Goal: Obtain resource: Download file/media

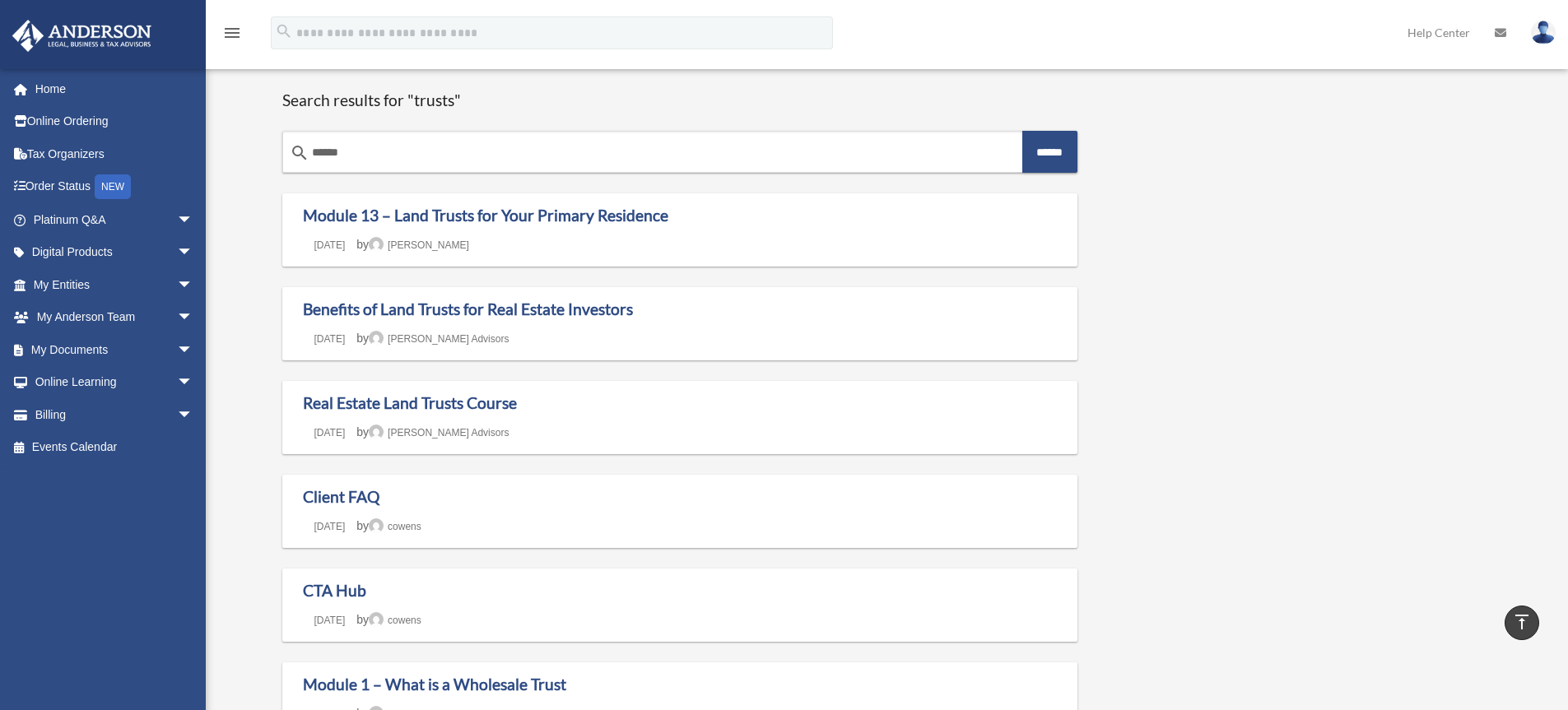
scroll to position [1179, 0]
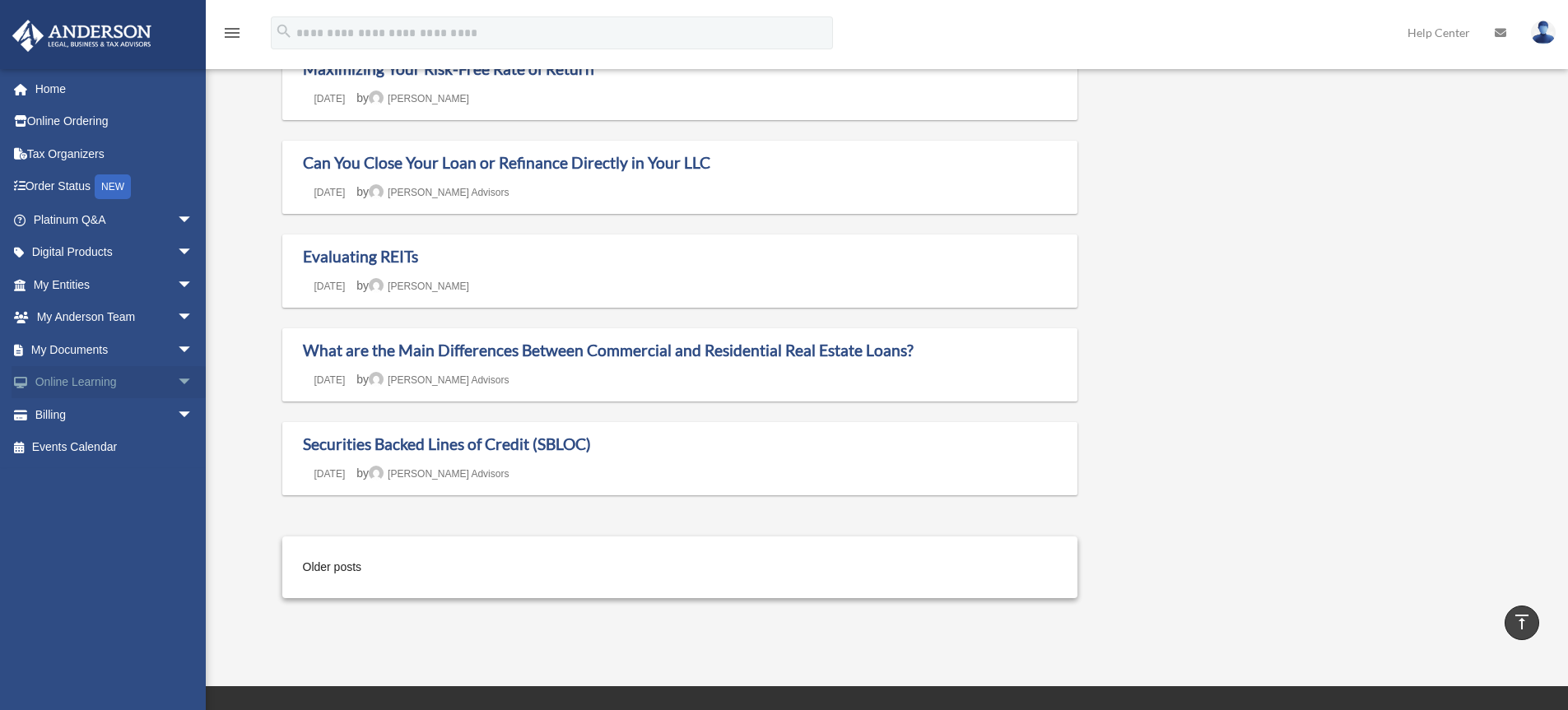
click at [177, 375] on span "arrow_drop_down" at bounding box center [193, 383] width 33 height 34
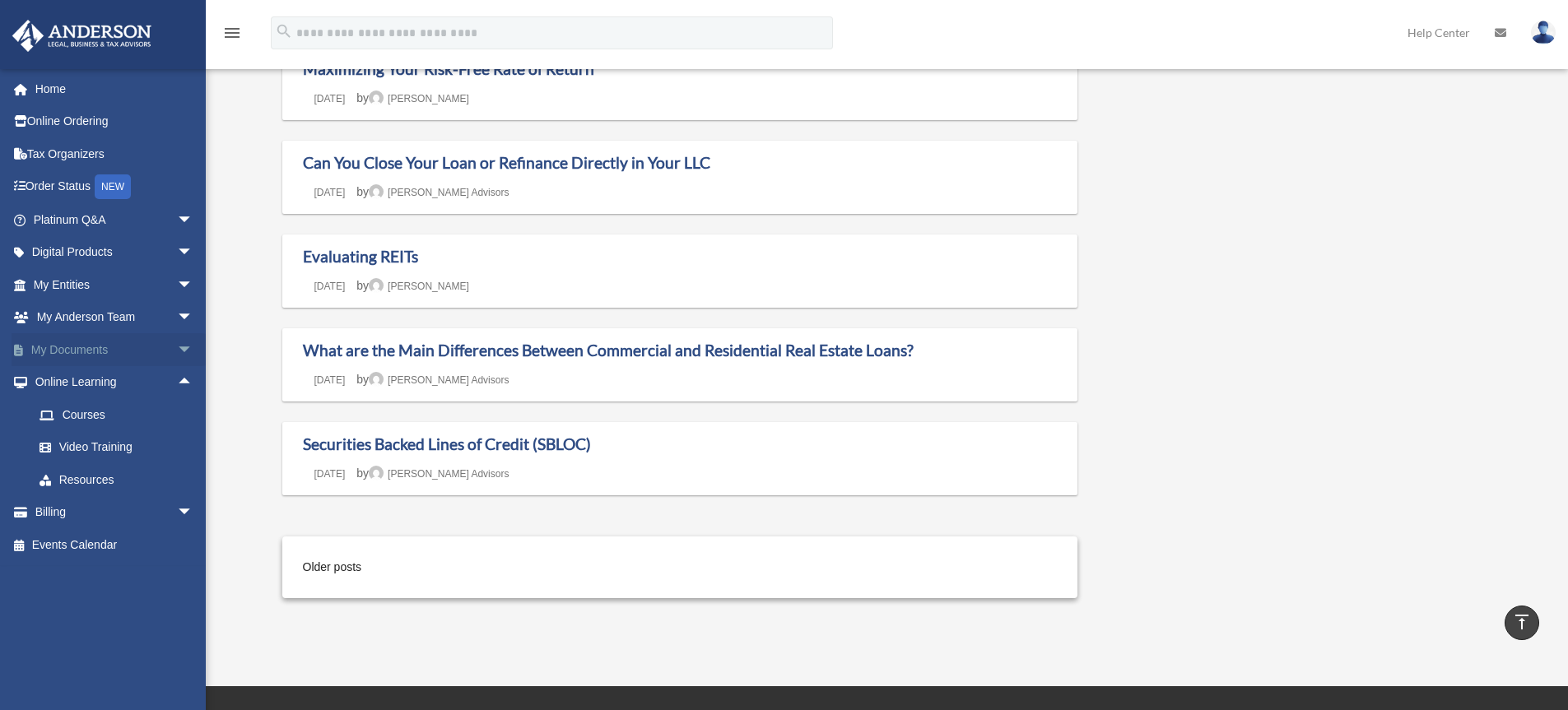
click at [177, 348] on span "arrow_drop_down" at bounding box center [193, 350] width 33 height 34
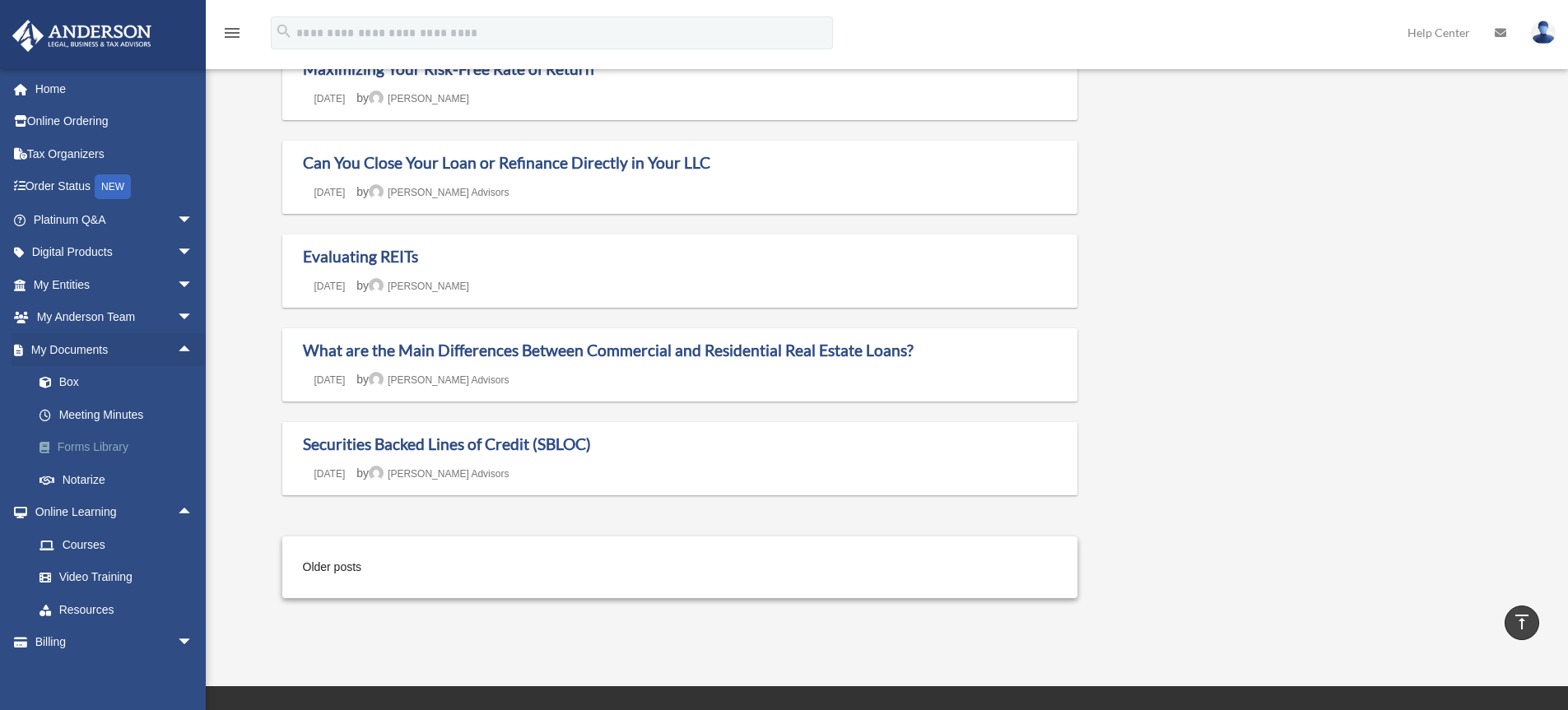
click at [115, 449] on link "Forms Library" at bounding box center [120, 447] width 195 height 33
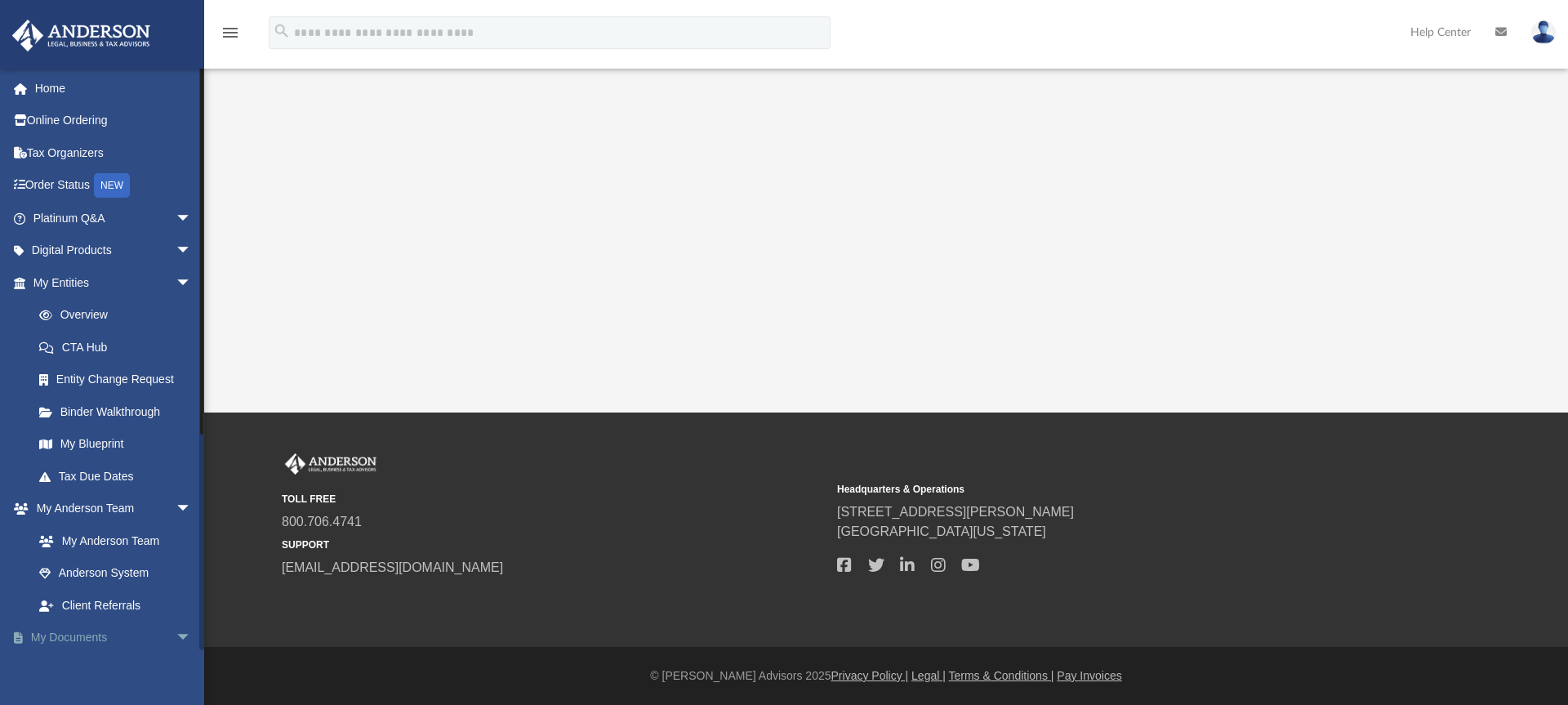
click at [176, 634] on span "arrow_drop_down" at bounding box center [192, 639] width 33 height 34
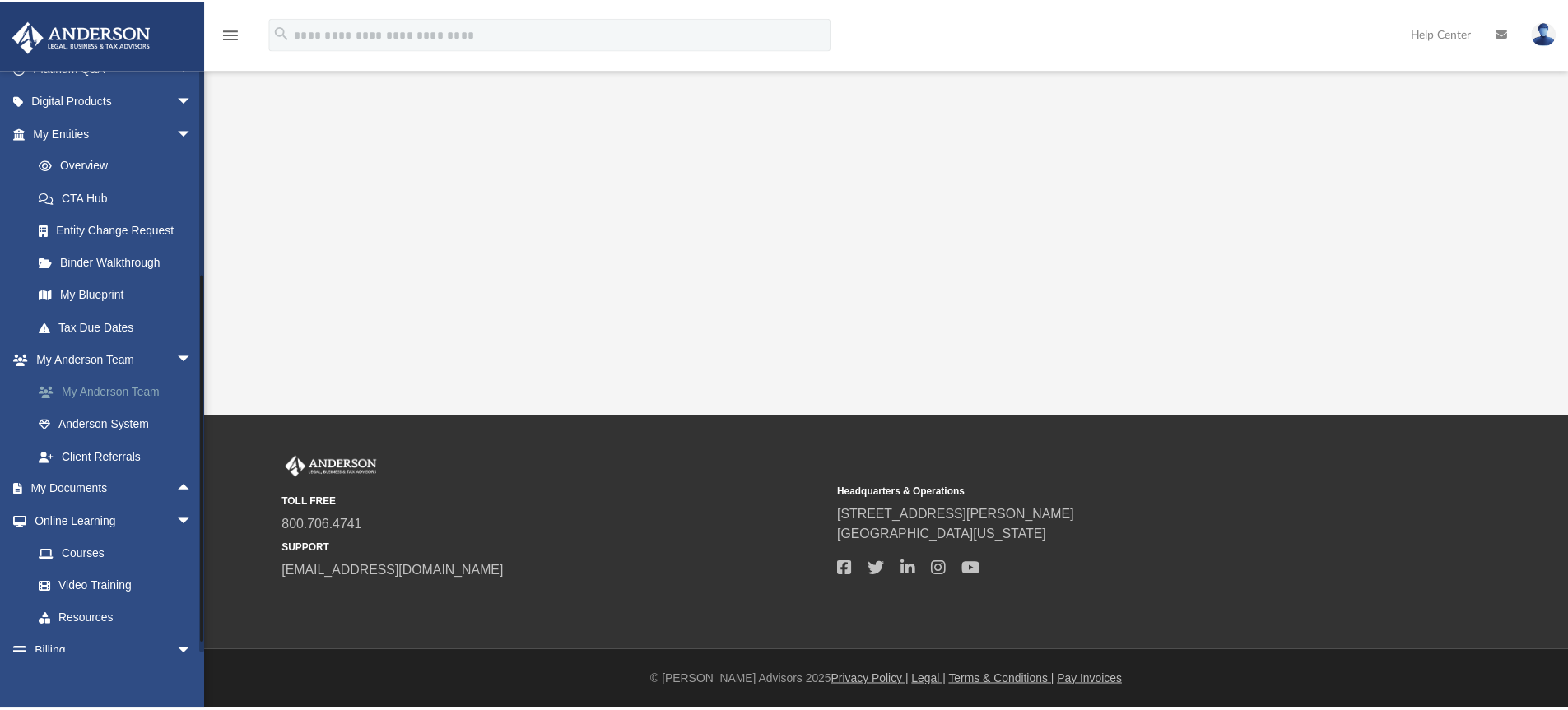
scroll to position [202, 0]
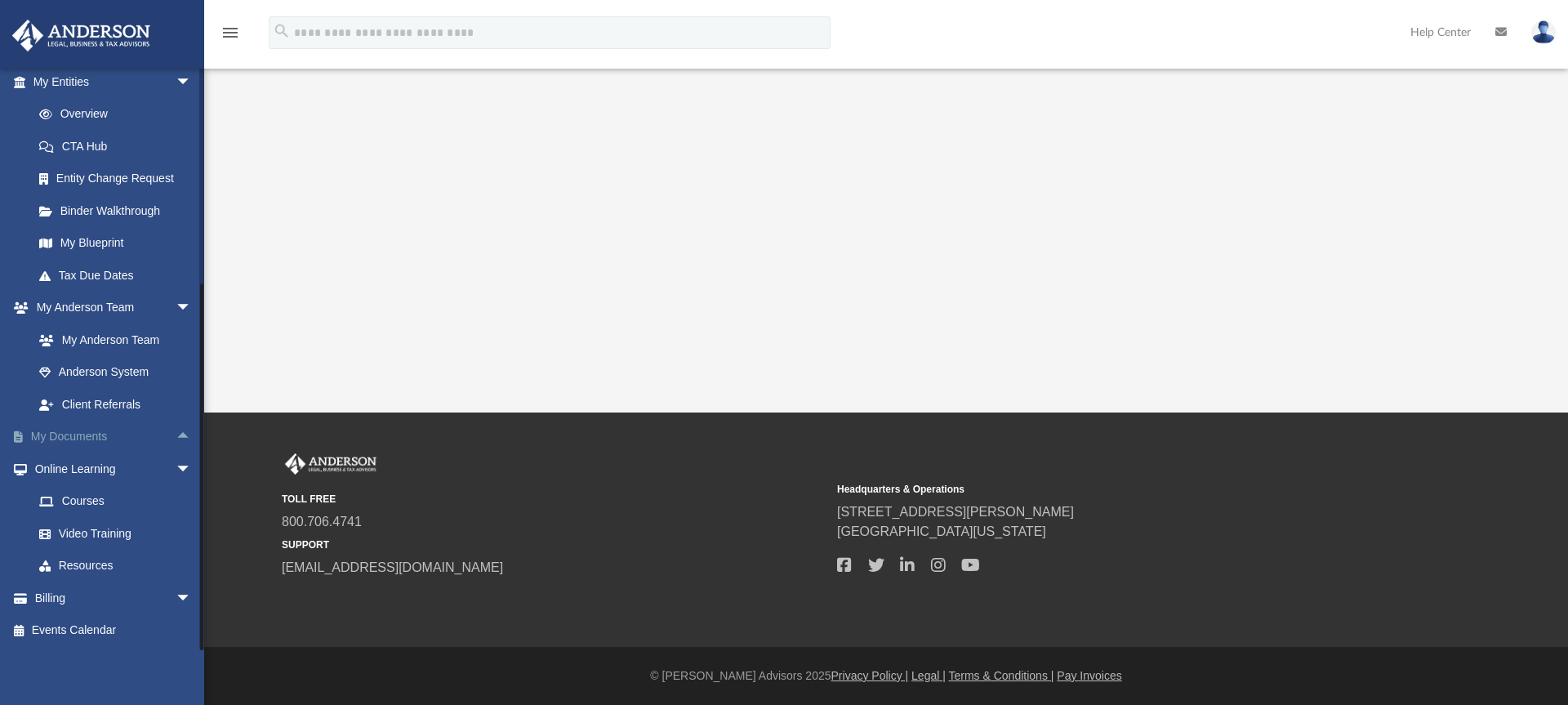
click at [99, 441] on link "My Documents arrow_drop_up" at bounding box center [114, 437] width 205 height 33
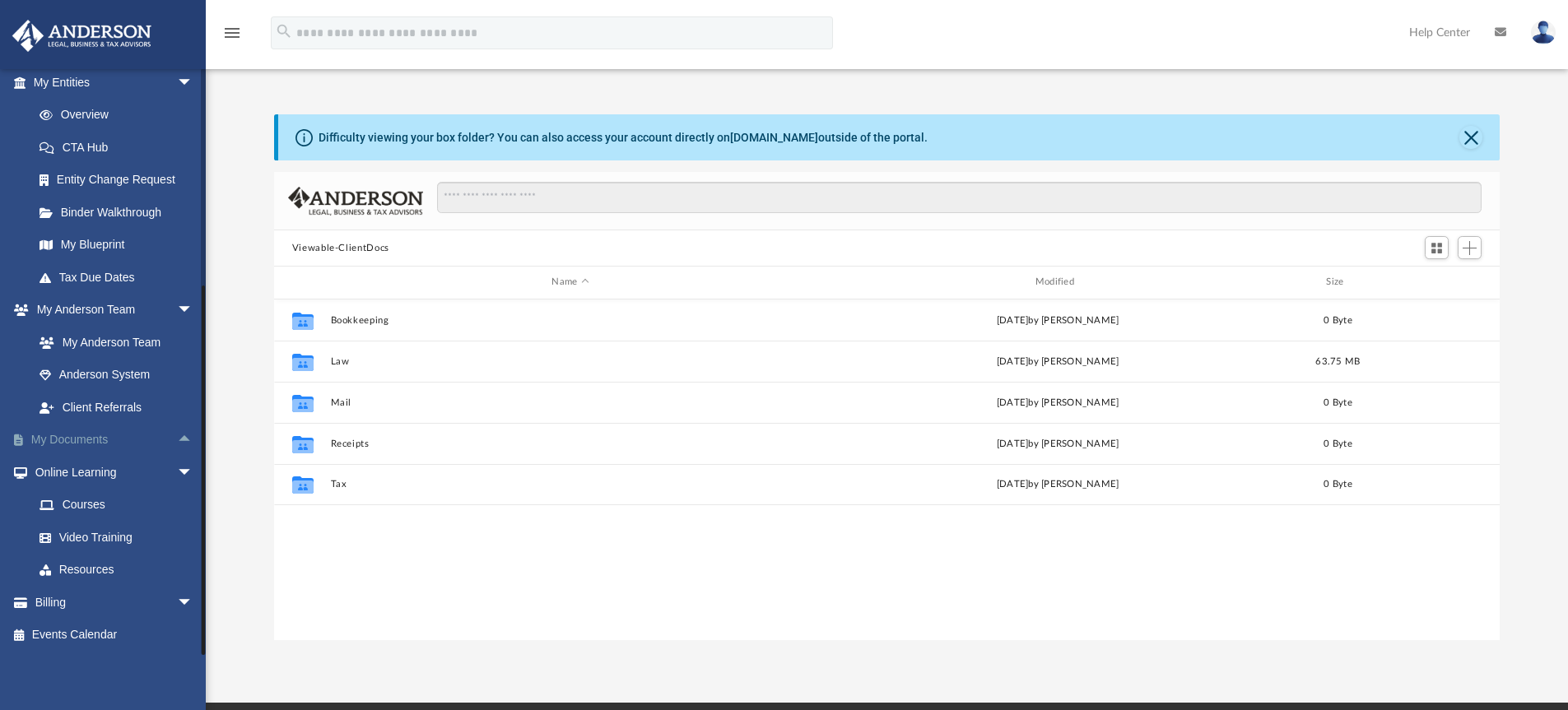
scroll to position [362, 1213]
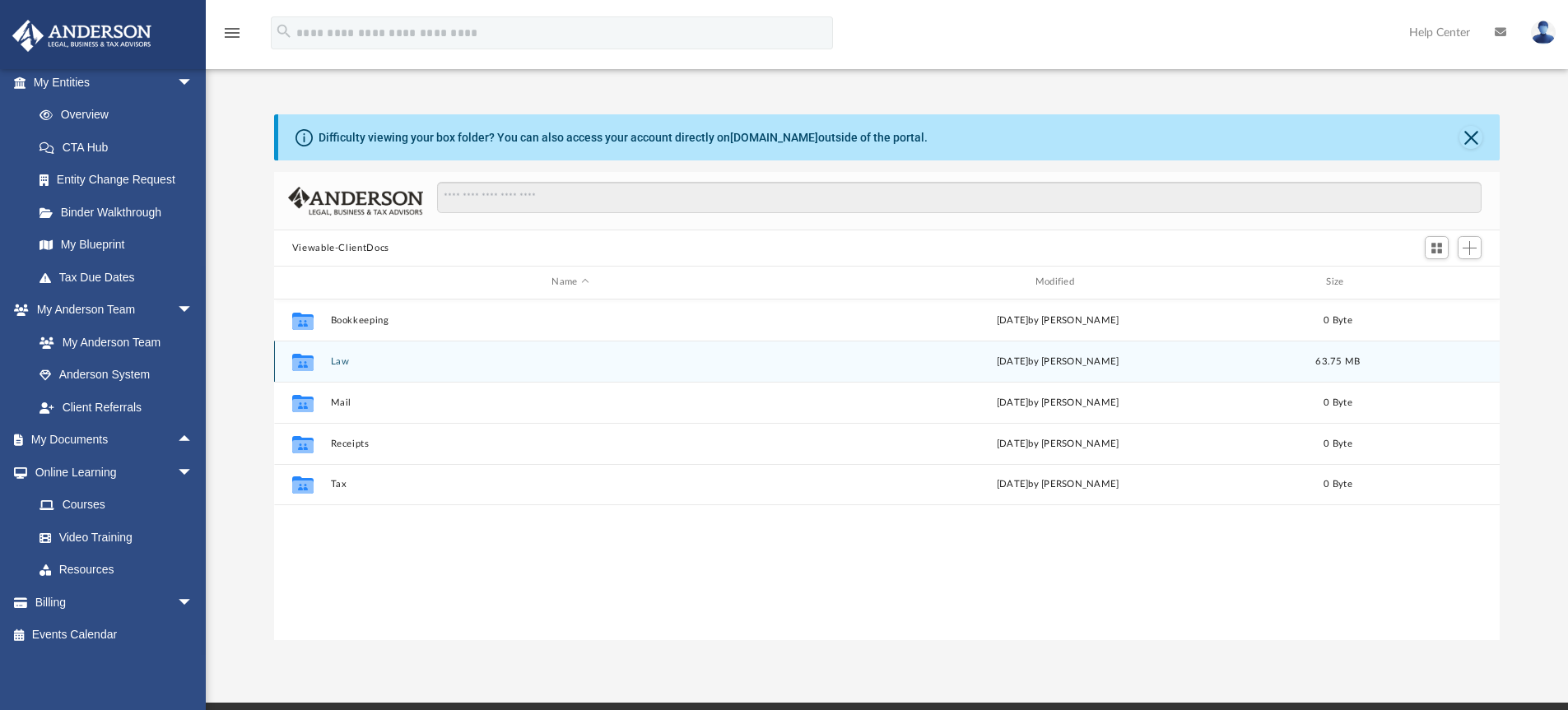
click at [1006, 368] on div "[DATE] by [PERSON_NAME]" at bounding box center [1057, 361] width 480 height 14
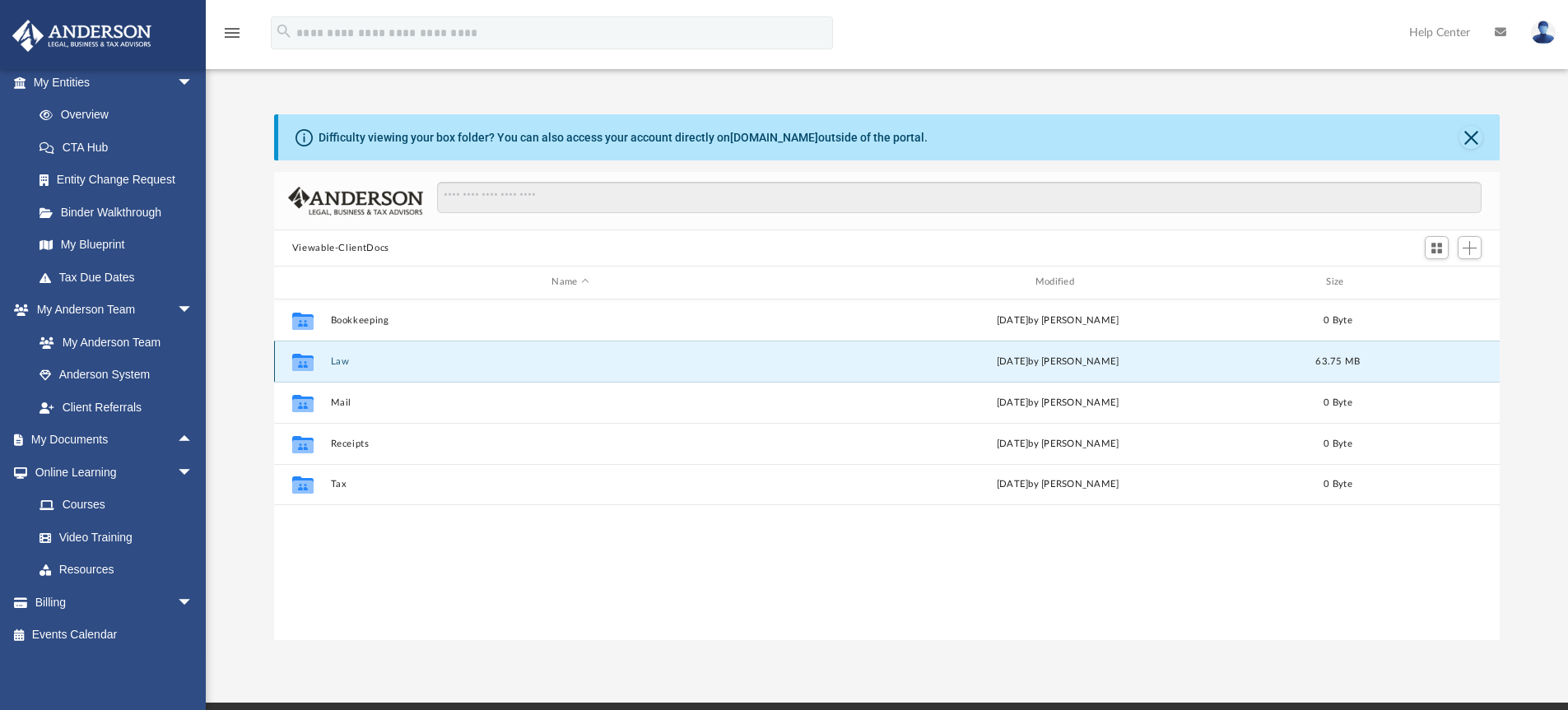
click at [1009, 358] on div "[DATE] by [PERSON_NAME]" at bounding box center [1057, 361] width 480 height 14
click at [949, 372] on div "Collaborated Folder Law [DATE] by [PERSON_NAME] 63.75 MB" at bounding box center [887, 361] width 1226 height 41
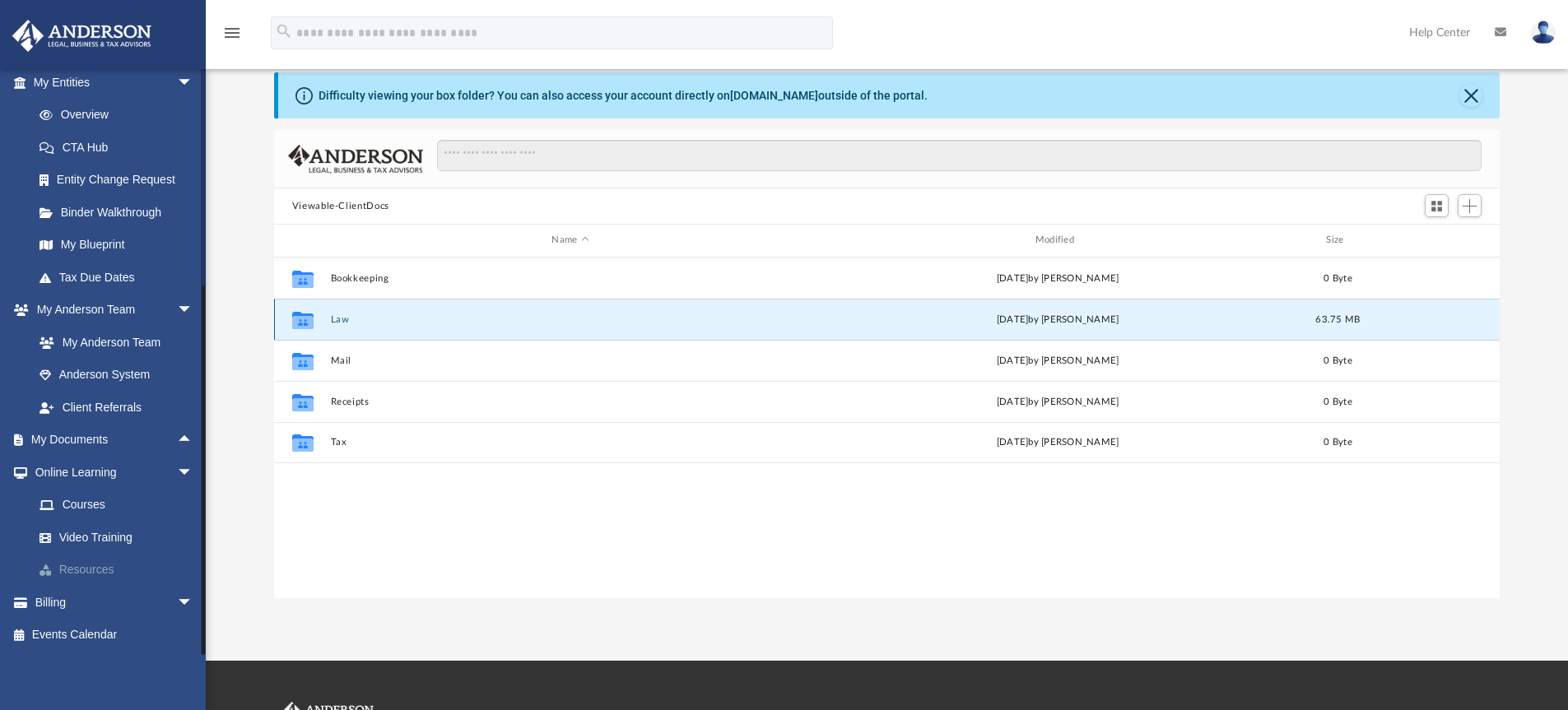
scroll to position [43, 0]
click at [95, 571] on link "Resources" at bounding box center [120, 570] width 195 height 33
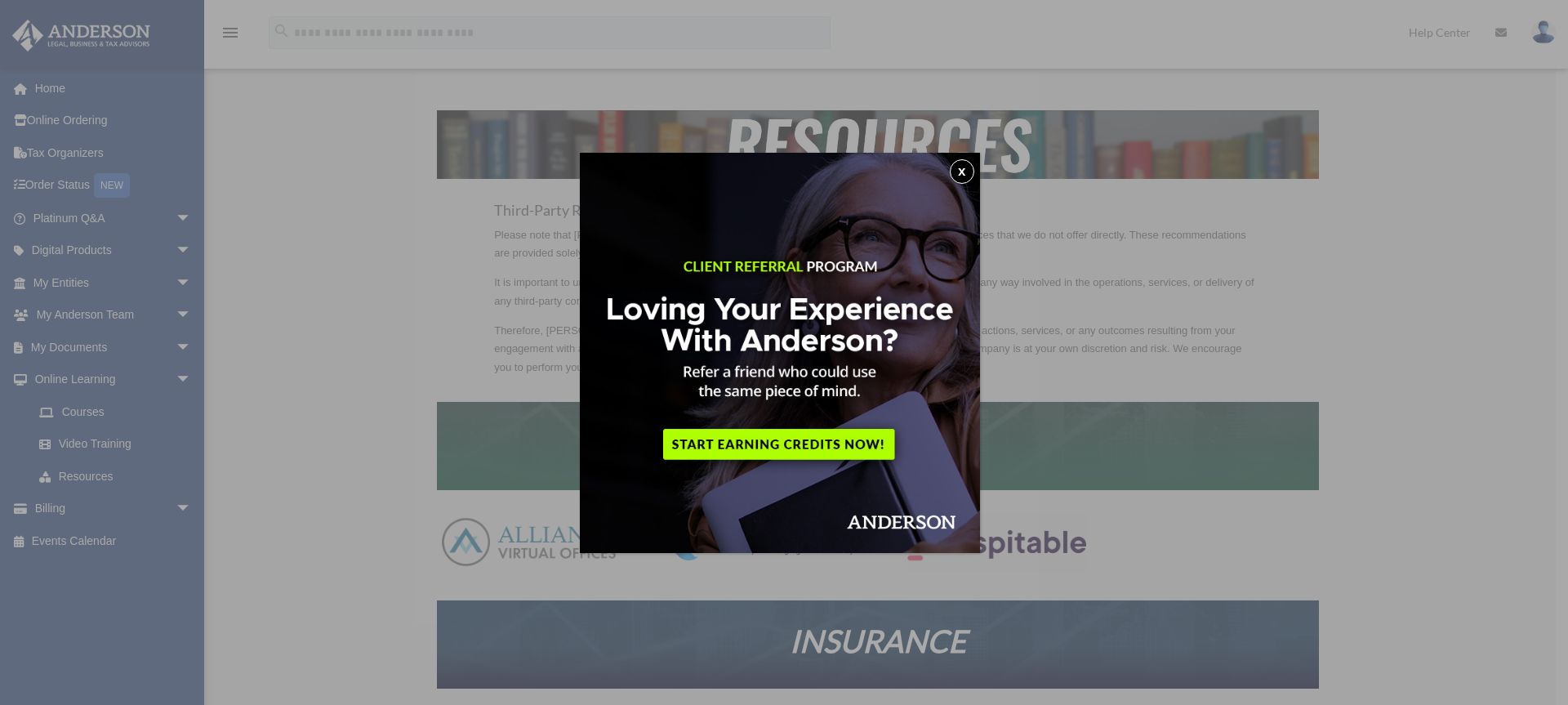
click at [960, 173] on button "x" at bounding box center [962, 171] width 24 height 24
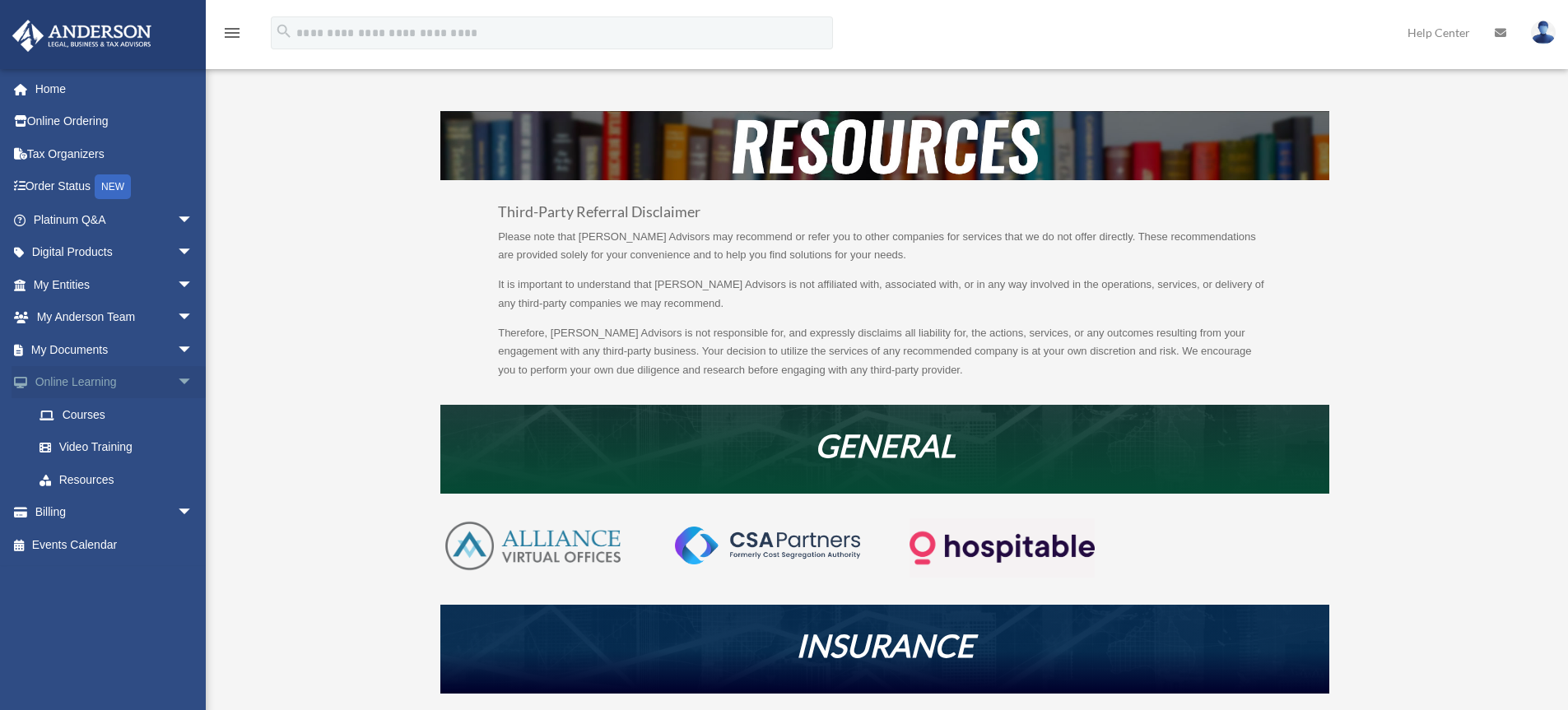
click at [117, 388] on link "Online Learning arrow_drop_down" at bounding box center [115, 383] width 207 height 33
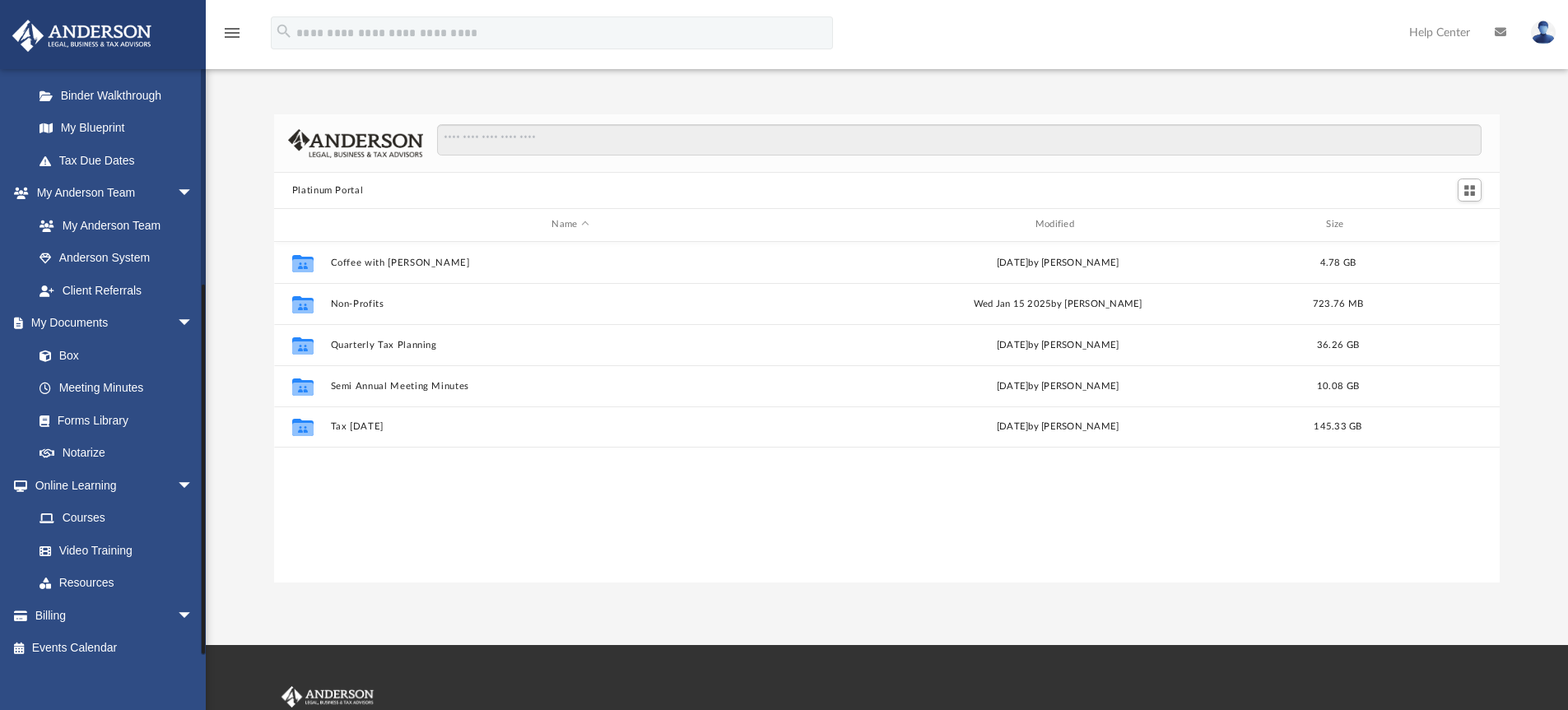
scroll to position [332, 0]
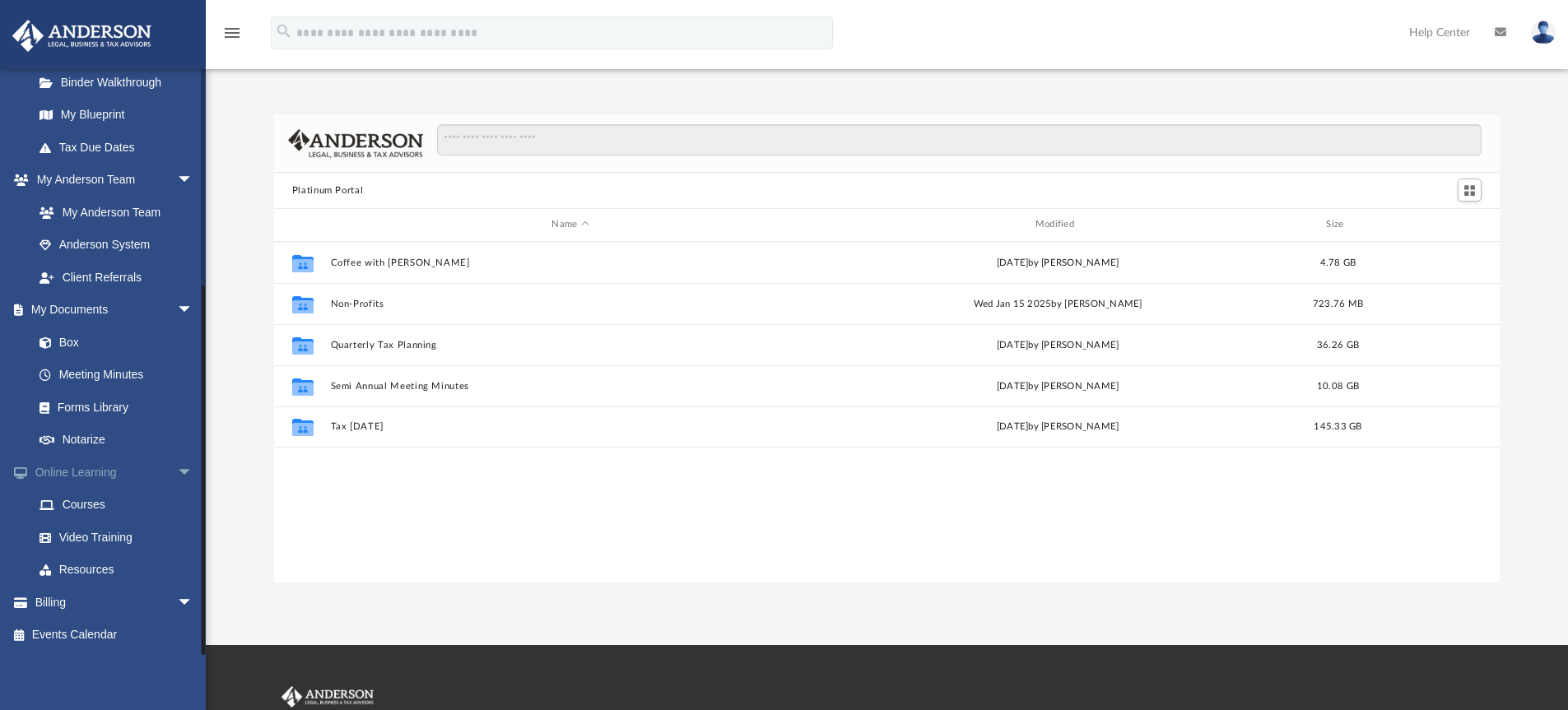
click at [94, 473] on link "Online Learning arrow_drop_down" at bounding box center [115, 472] width 207 height 33
click at [95, 410] on link "Forms Library" at bounding box center [120, 407] width 195 height 33
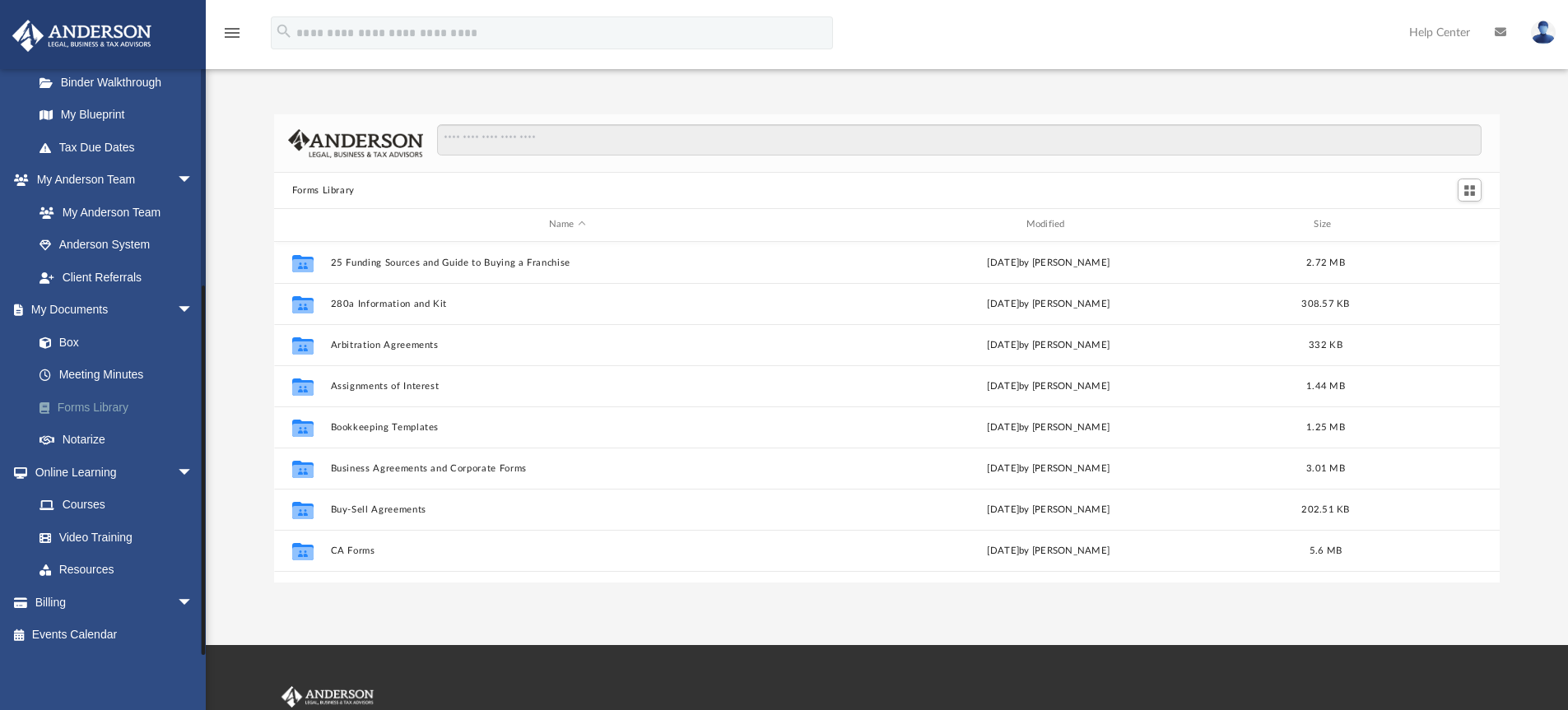
scroll to position [362, 1213]
click at [486, 143] on input "Search files and folders" at bounding box center [959, 139] width 1044 height 31
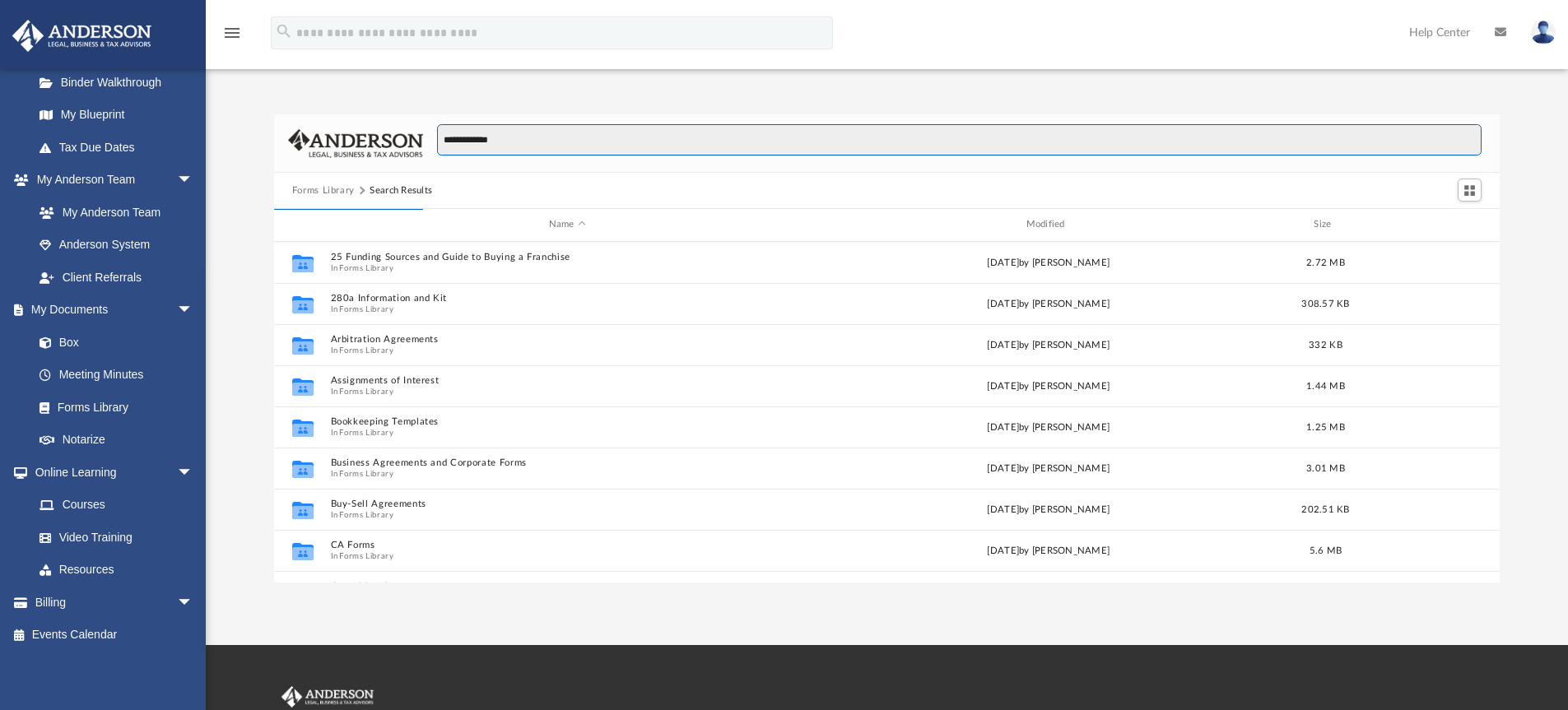
type input "**********"
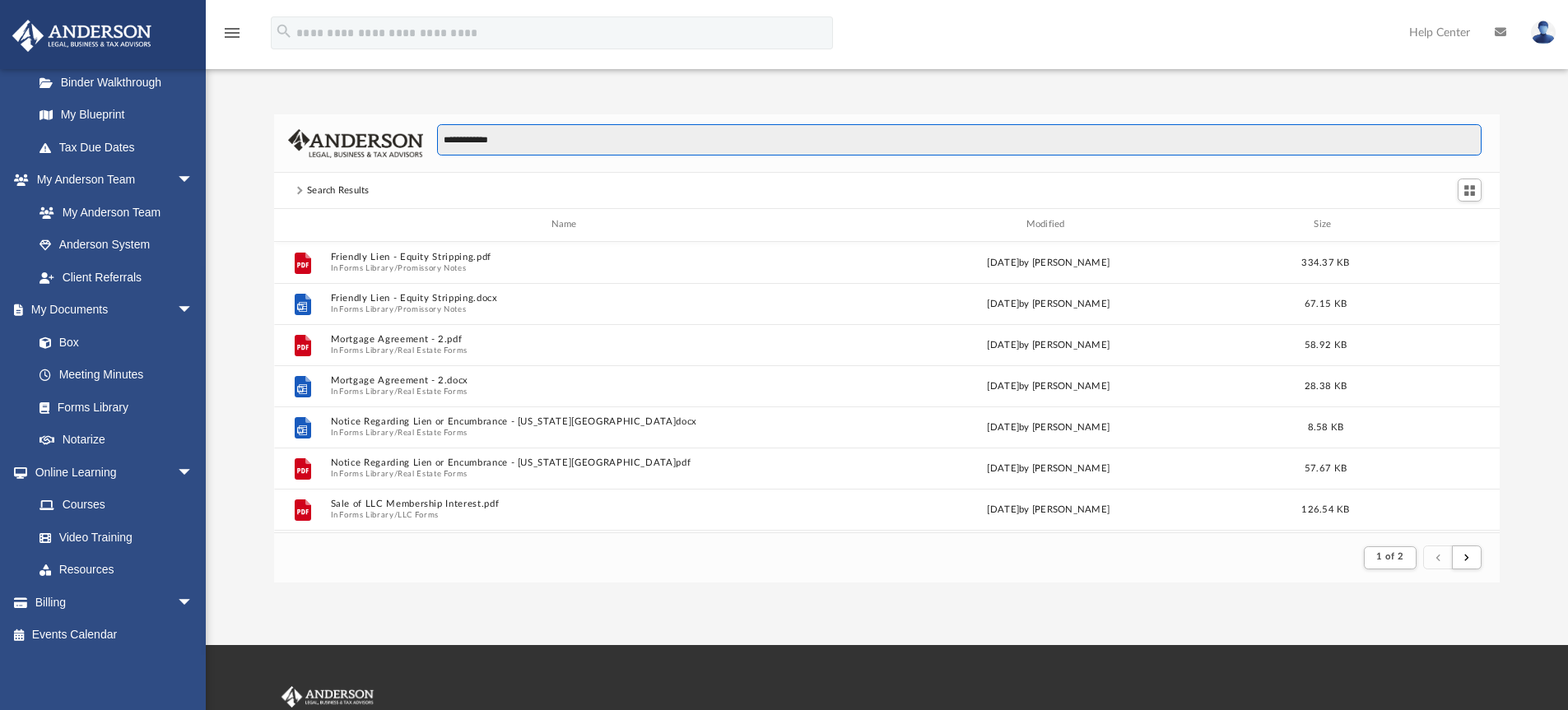
scroll to position [311, 1213]
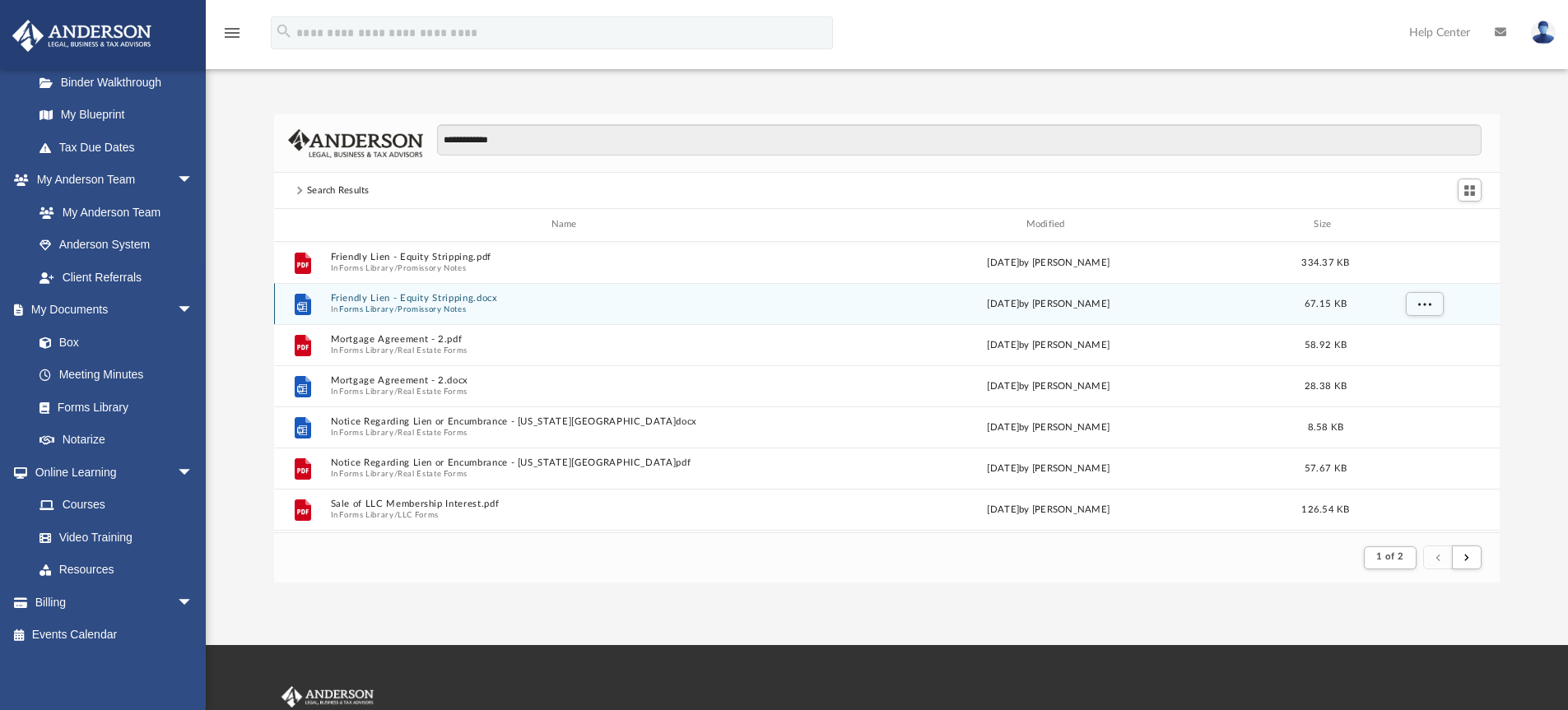
click at [523, 306] on span "In Forms Library / Promissory Notes" at bounding box center [567, 309] width 474 height 11
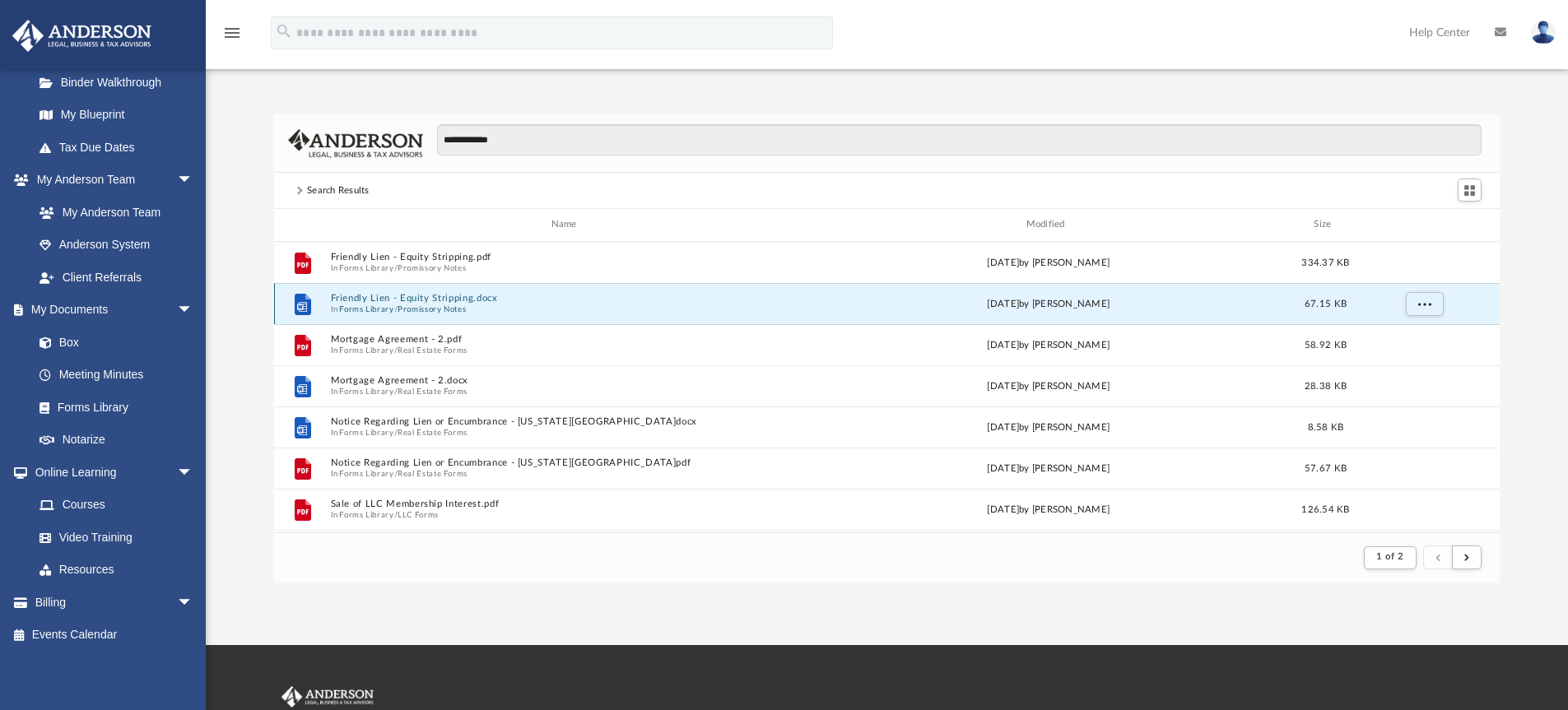
click at [523, 306] on span "In Forms Library / Promissory Notes" at bounding box center [567, 309] width 474 height 11
click at [466, 304] on button "Promissory Notes" at bounding box center [432, 309] width 68 height 11
click at [466, 304] on button "Friendly Lien - Equity Stripping.docx" at bounding box center [567, 304] width 474 height 11
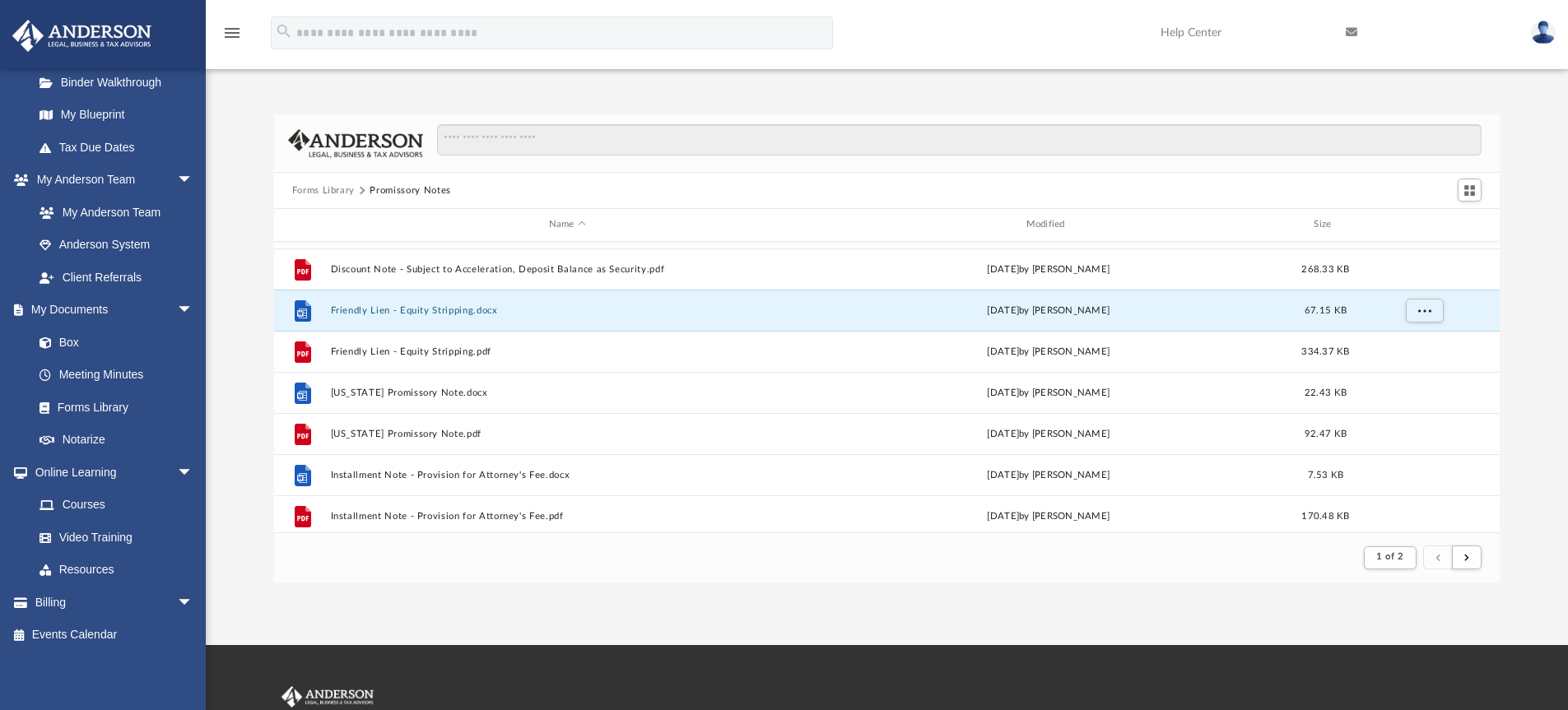
scroll to position [529, 0]
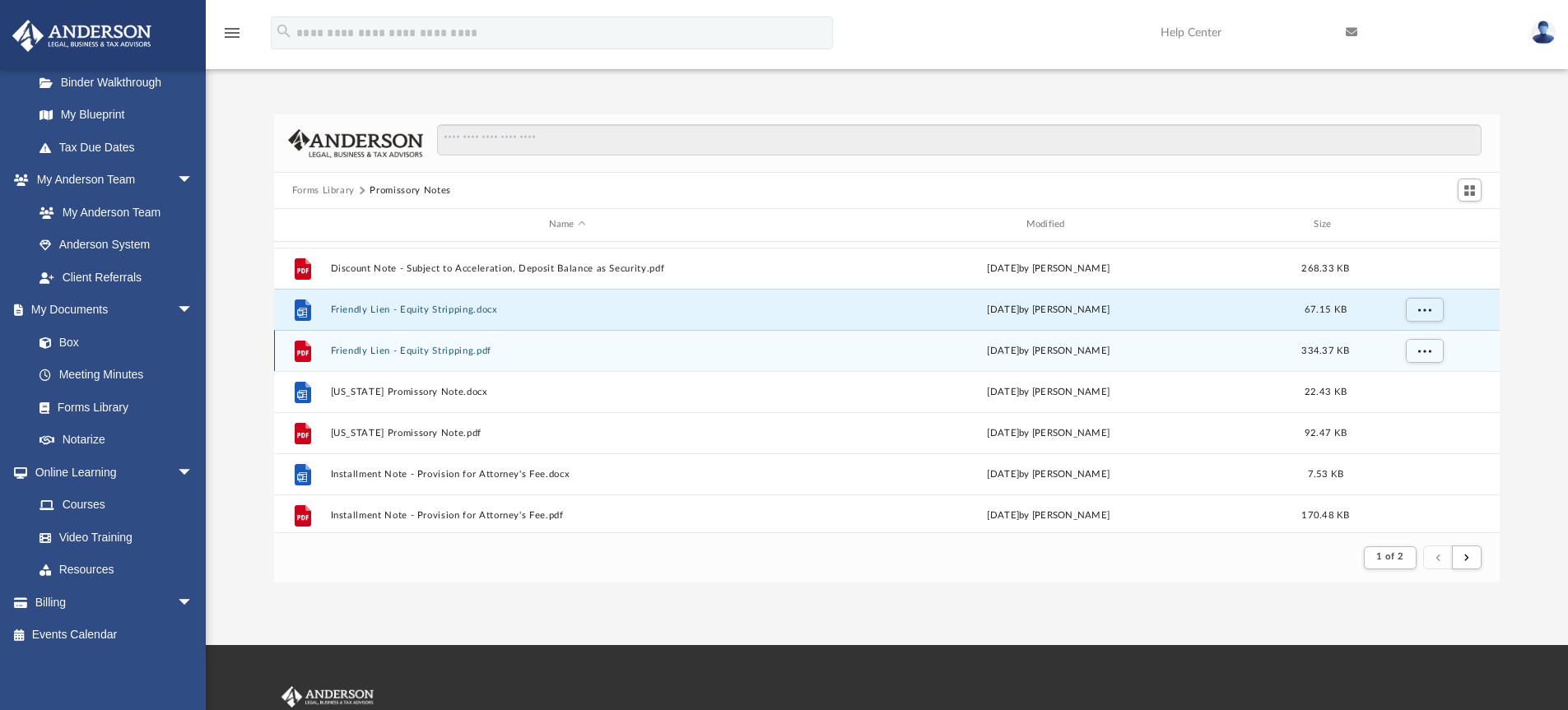
click at [536, 354] on button "Friendly Lien - Equity Stripping.pdf" at bounding box center [567, 351] width 474 height 11
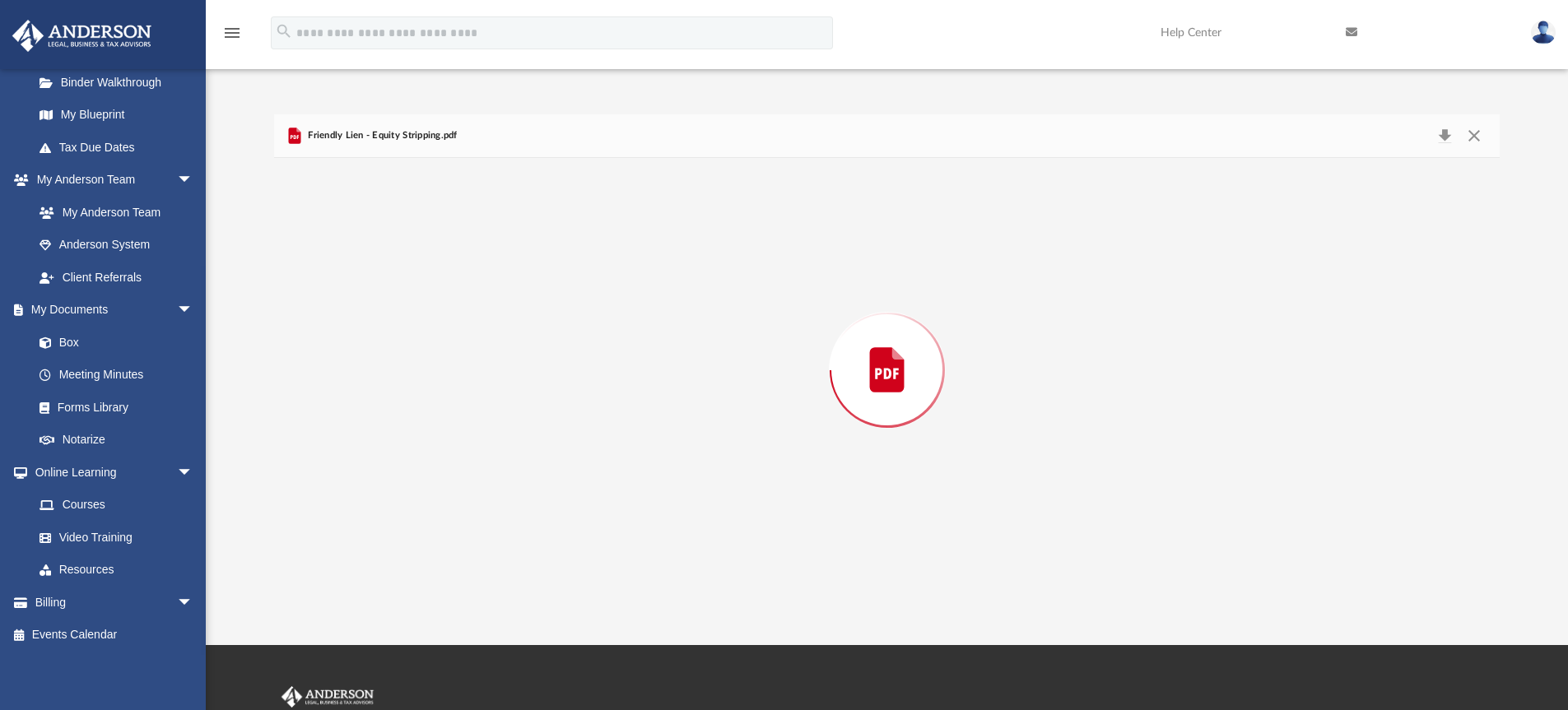
click at [536, 354] on div "Preview" at bounding box center [887, 370] width 1226 height 424
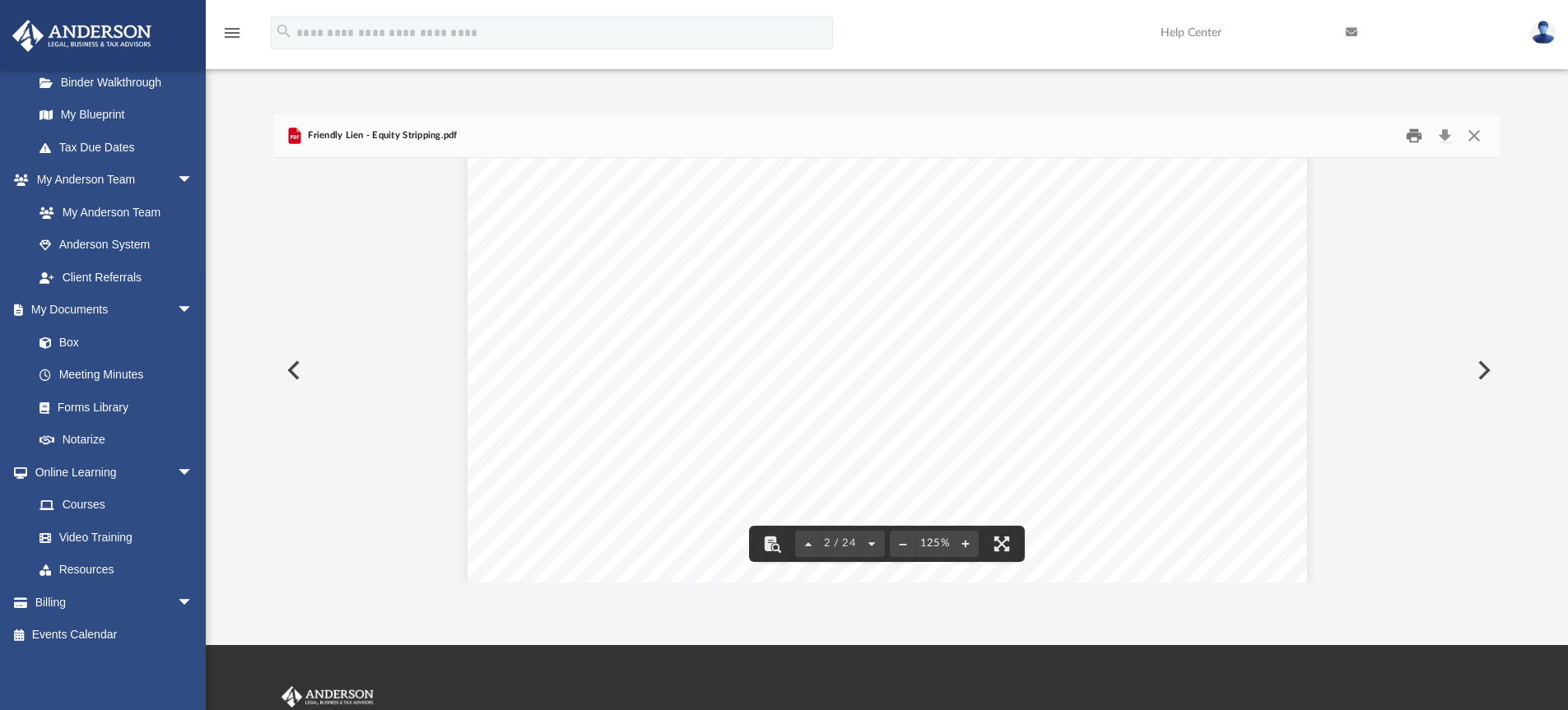
click at [1412, 141] on button "Print" at bounding box center [1414, 136] width 33 height 26
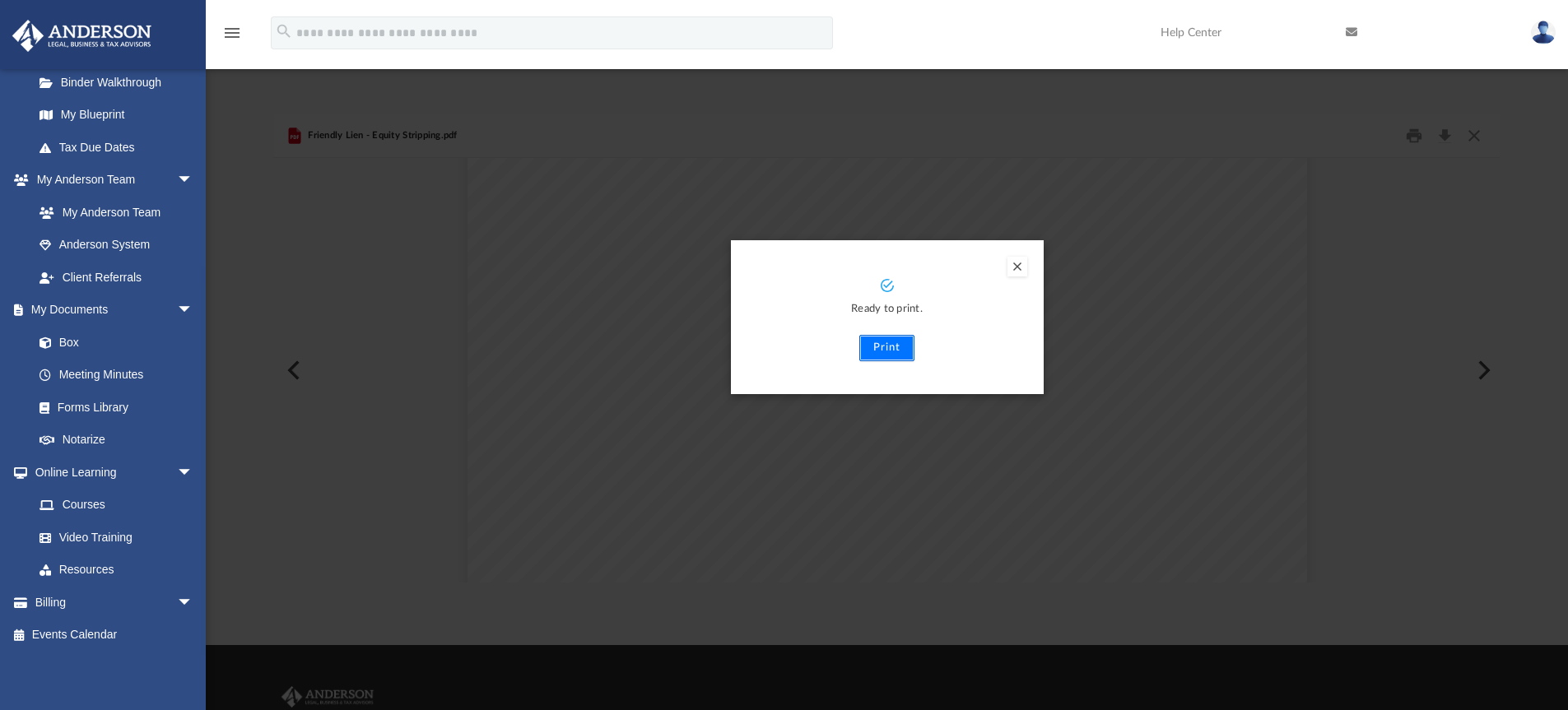
click at [890, 342] on button "Print" at bounding box center [887, 348] width 55 height 26
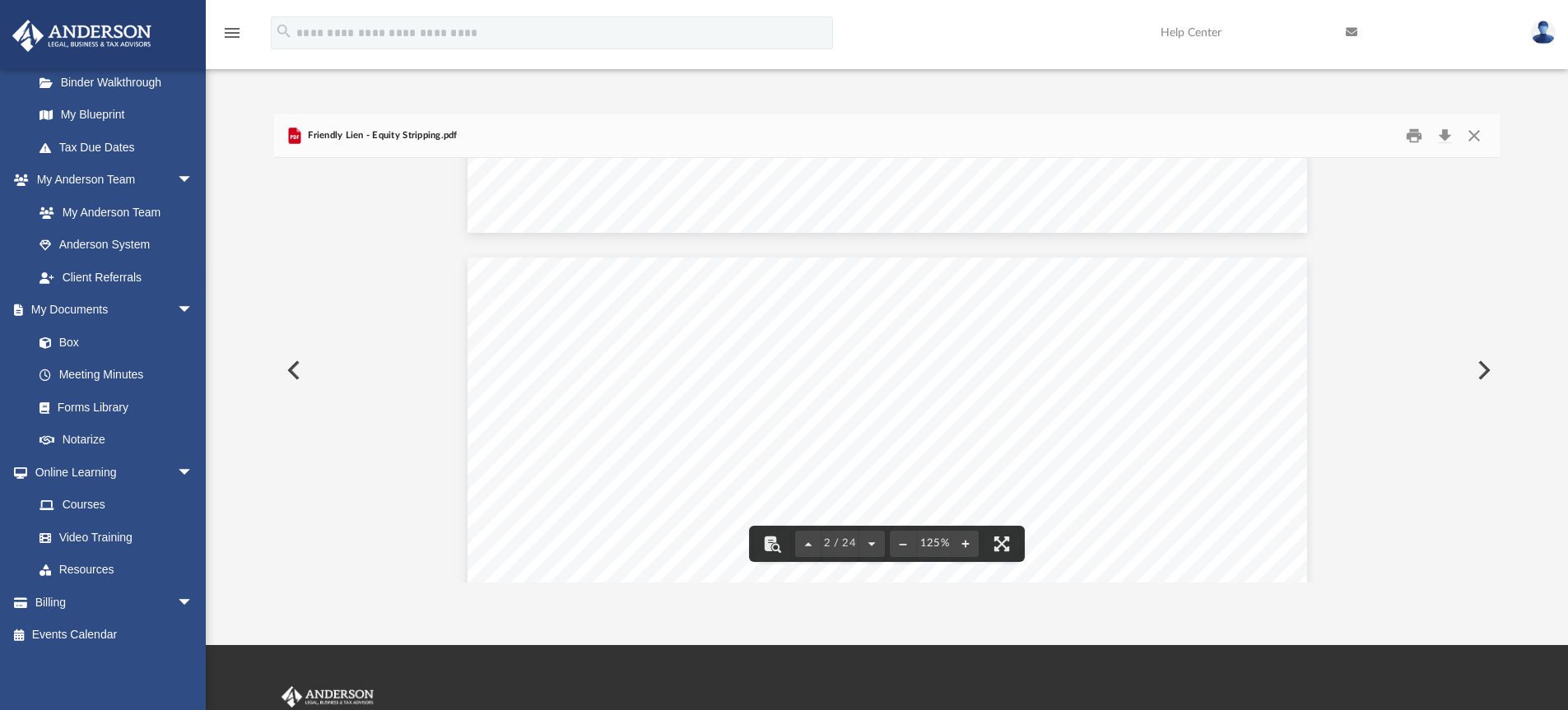
scroll to position [1023, 0]
click at [125, 406] on link "Forms Library" at bounding box center [120, 407] width 195 height 33
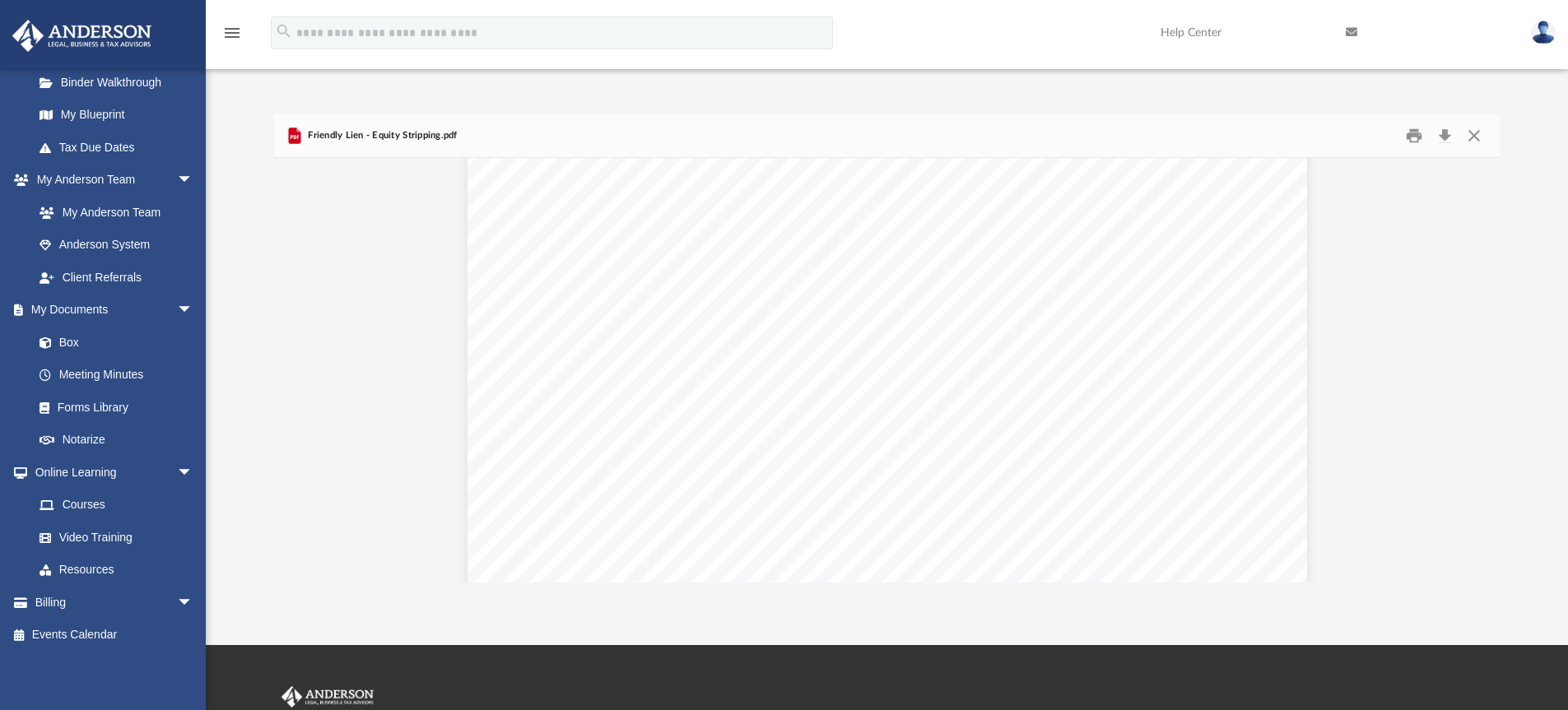
scroll to position [292, 0]
click at [105, 402] on link "Forms Library" at bounding box center [120, 407] width 195 height 33
click at [91, 405] on link "Forms Library" at bounding box center [120, 407] width 195 height 33
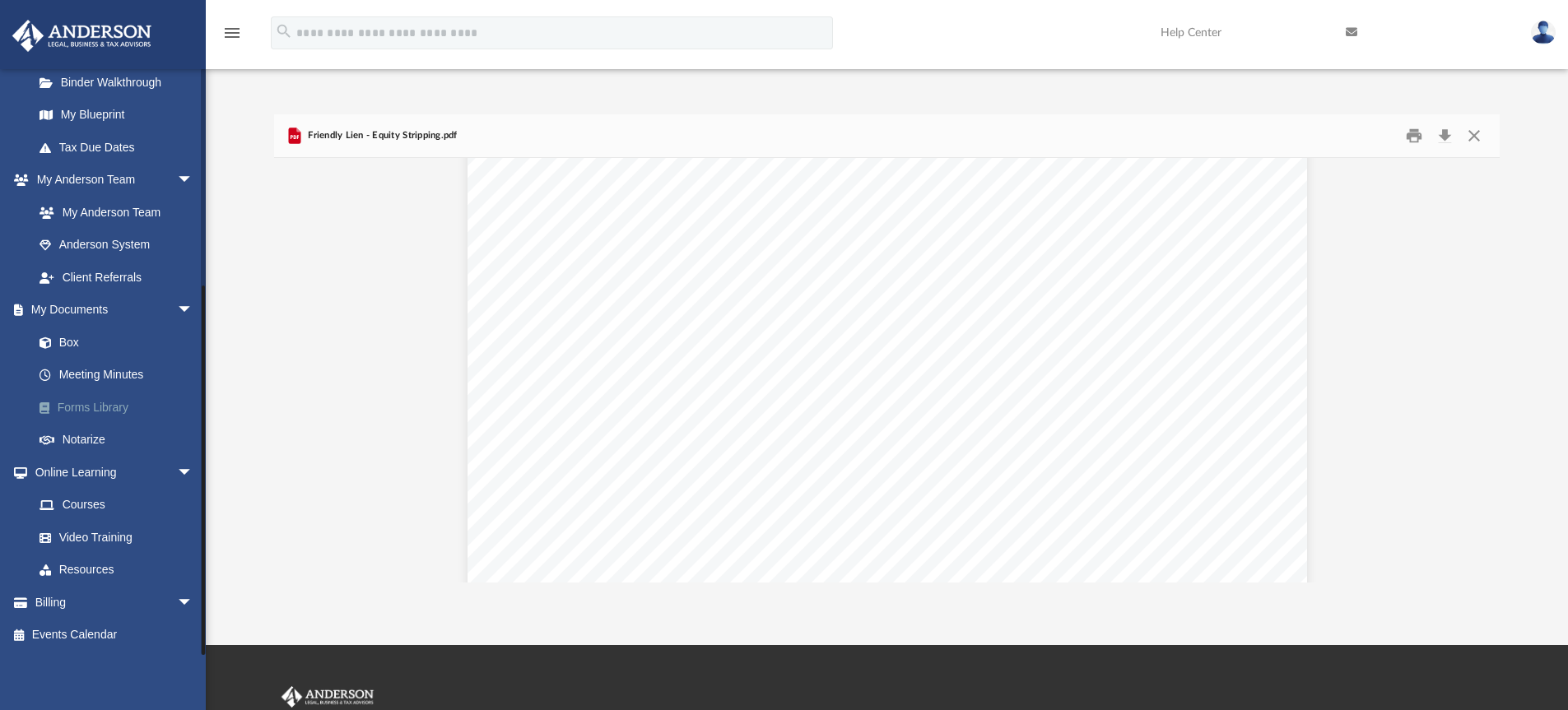
click at [91, 405] on link "Forms Library" at bounding box center [120, 407] width 195 height 33
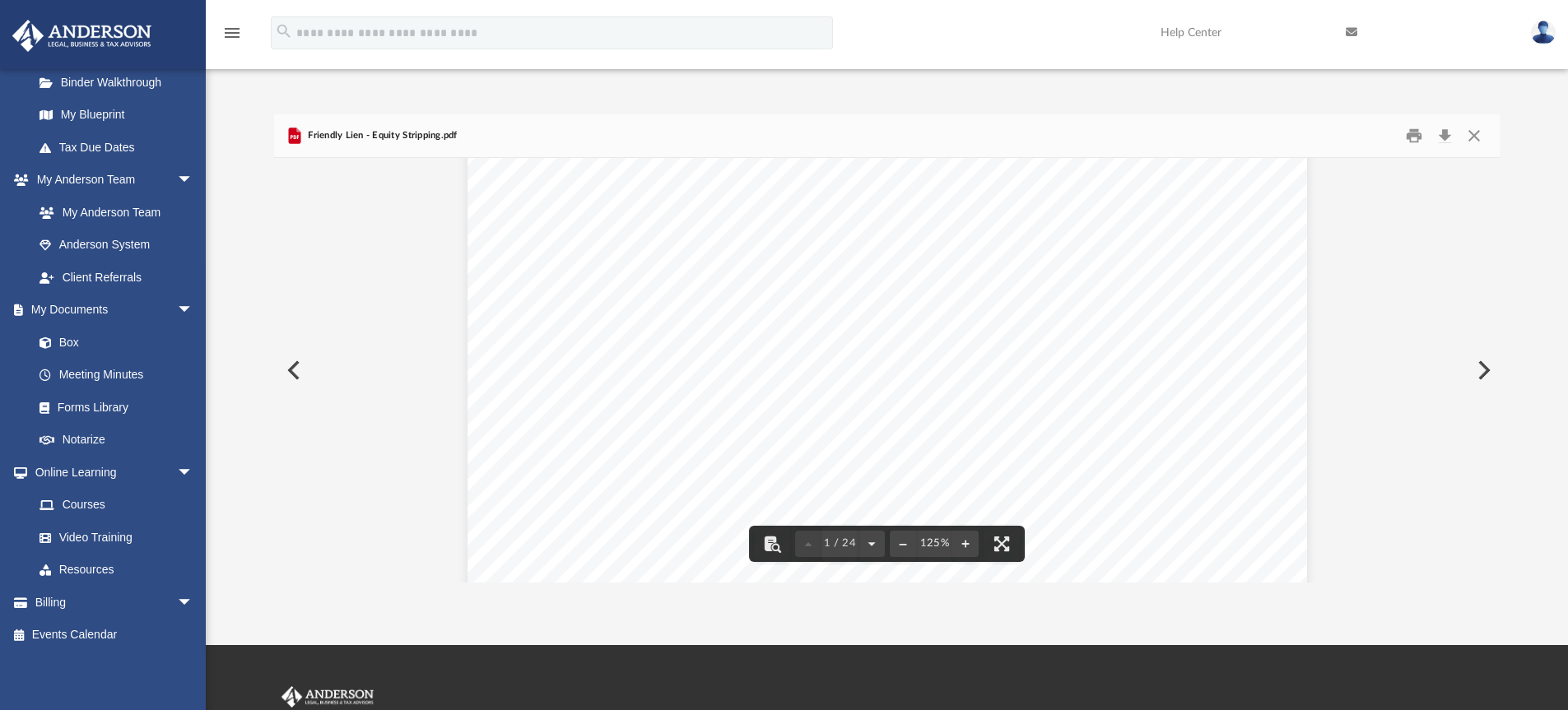
scroll to position [495, 0]
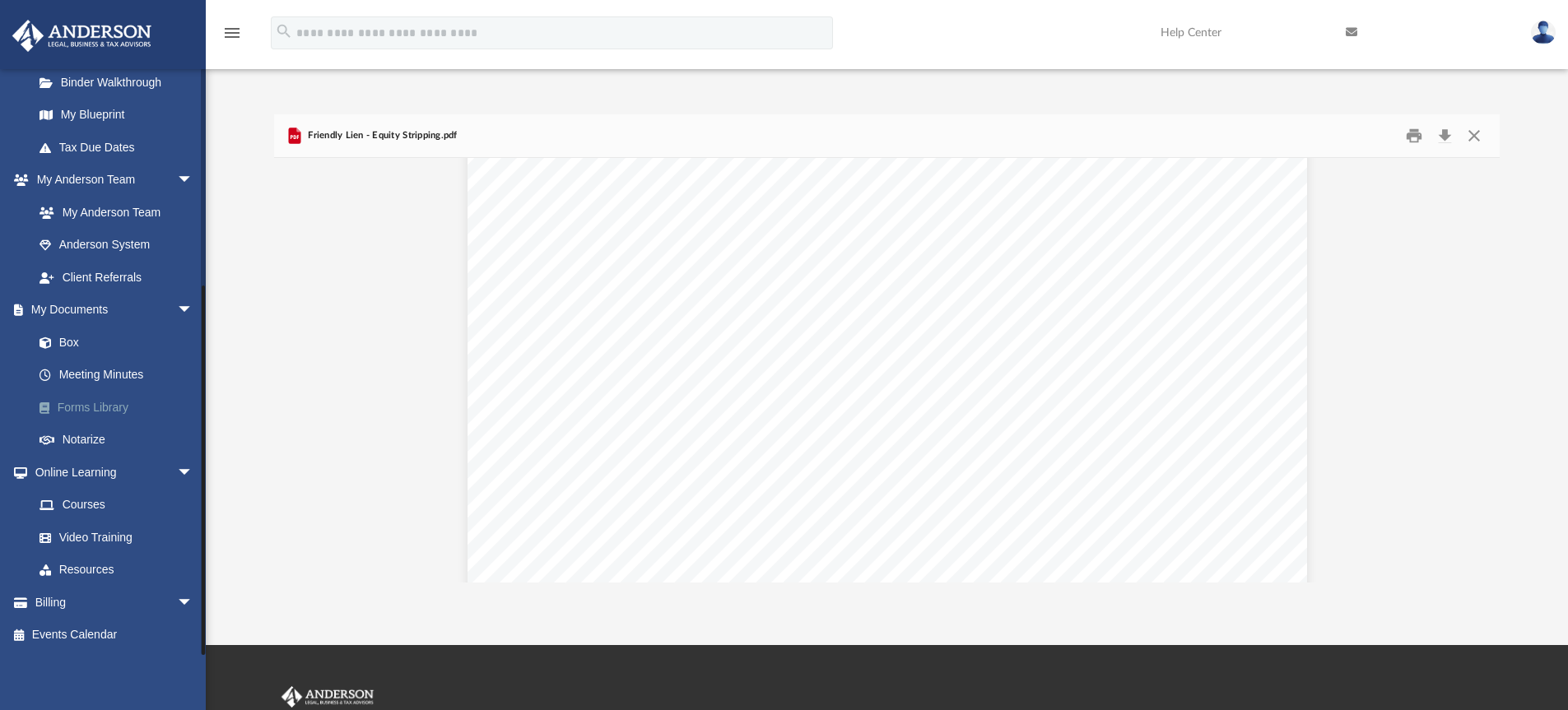
click at [97, 411] on link "Forms Library" at bounding box center [120, 407] width 195 height 33
click at [84, 407] on link "Forms Library" at bounding box center [120, 407] width 195 height 33
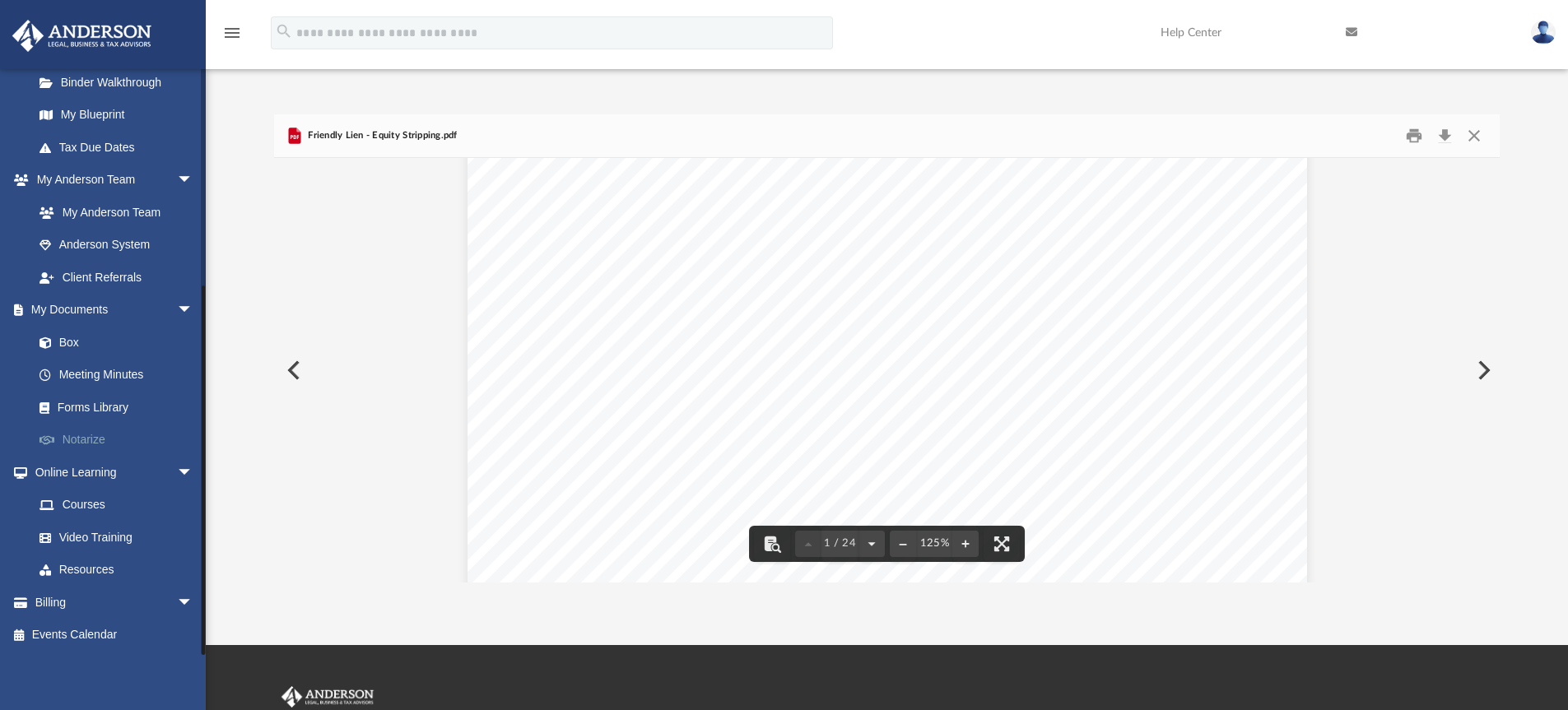
click at [103, 436] on link "Notarize" at bounding box center [120, 440] width 195 height 33
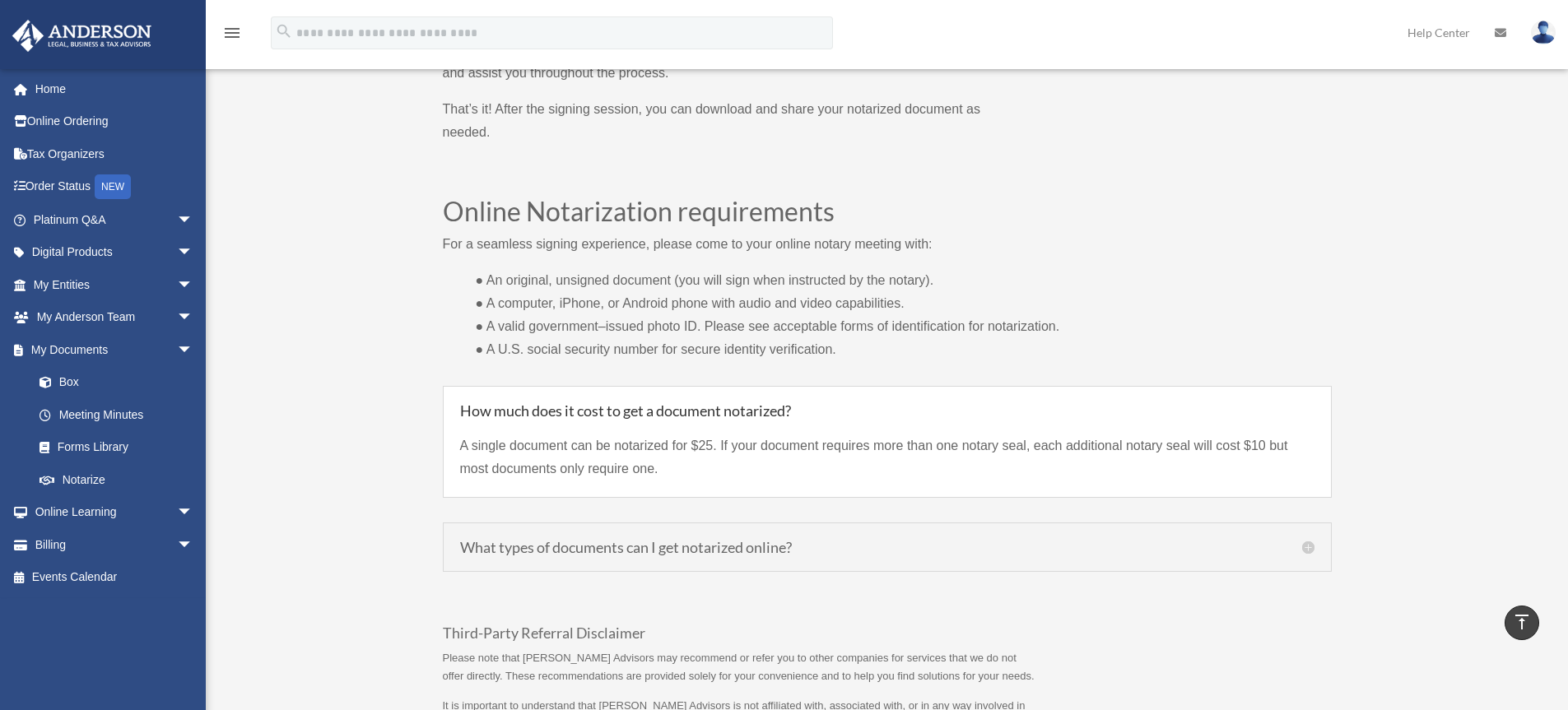
scroll to position [1116, 0]
click at [98, 449] on link "Forms Library" at bounding box center [120, 447] width 195 height 33
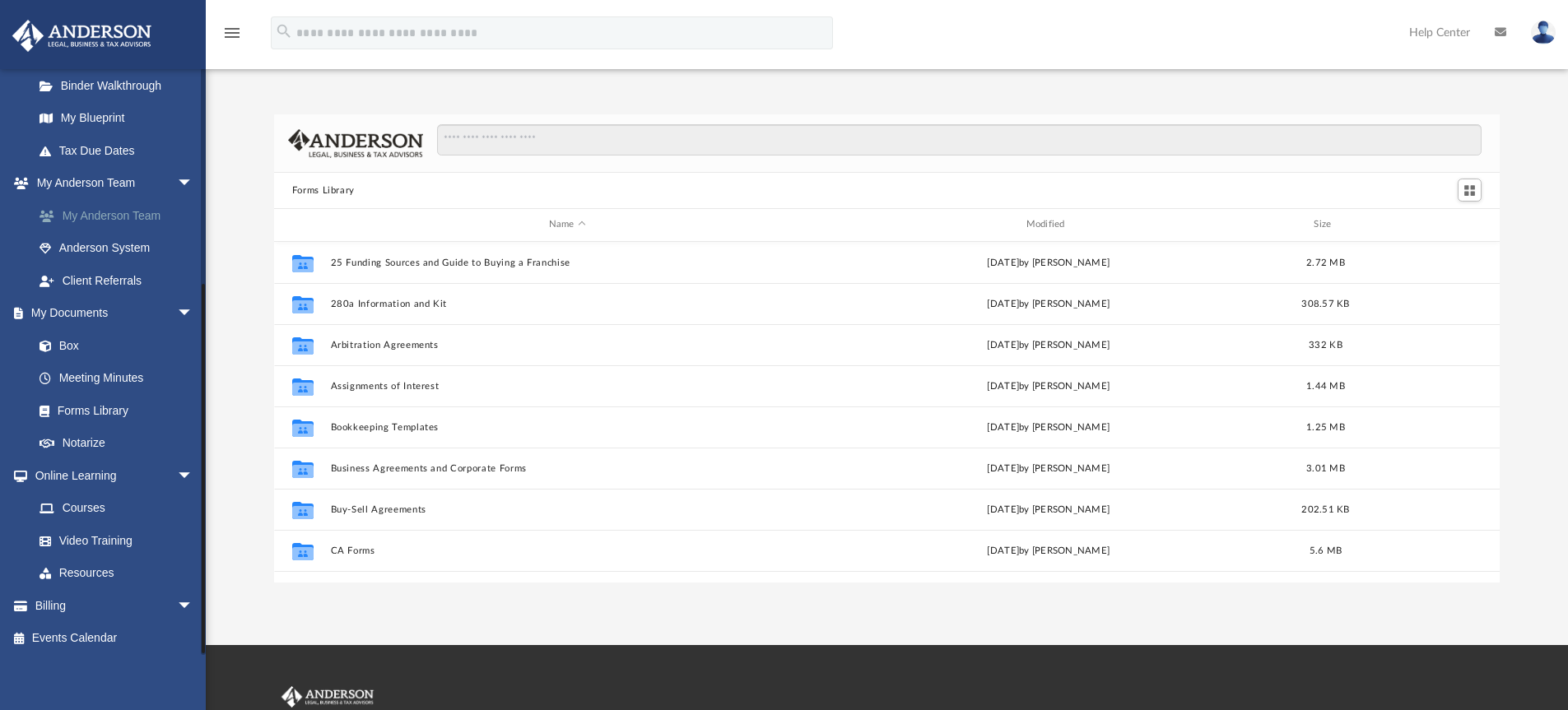
scroll to position [330, 0]
click at [114, 410] on link "Forms Library" at bounding box center [120, 410] width 195 height 33
